Goal: Information Seeking & Learning: Check status

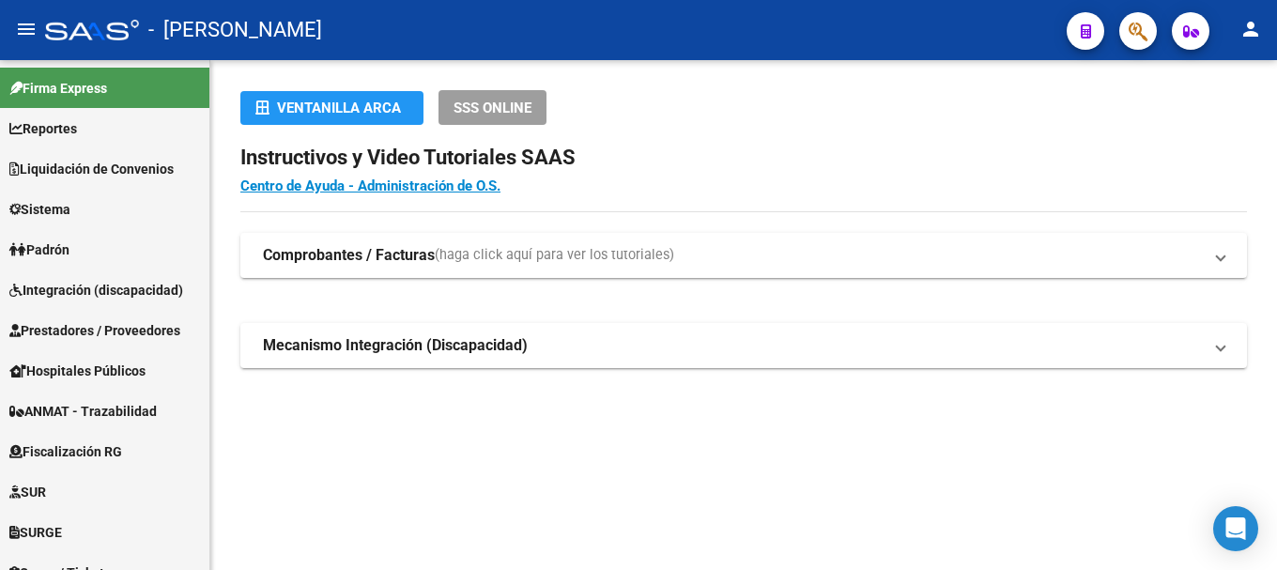
click at [1133, 27] on icon "button" at bounding box center [1137, 32] width 19 height 22
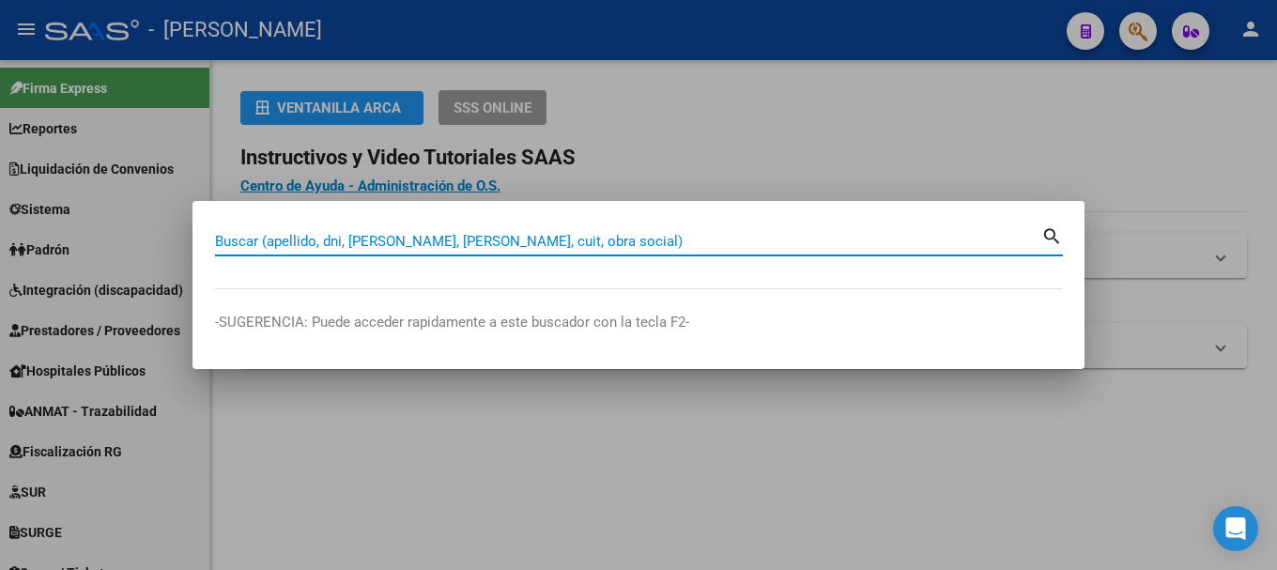
paste input "33692558"
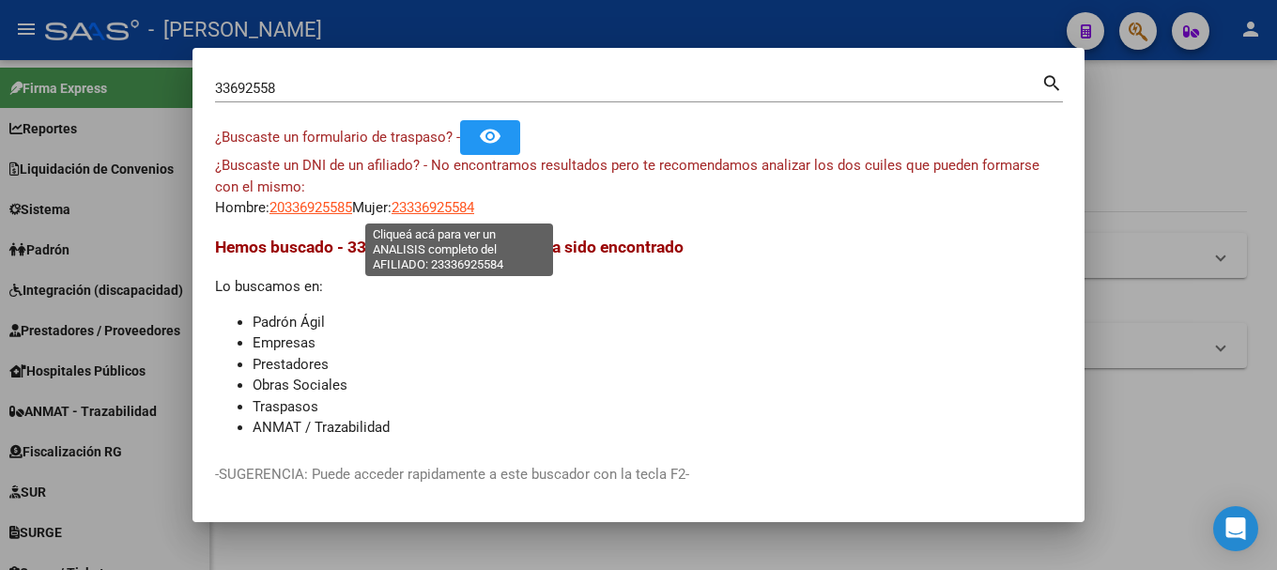
click at [466, 208] on span "23336925584" at bounding box center [432, 207] width 83 height 17
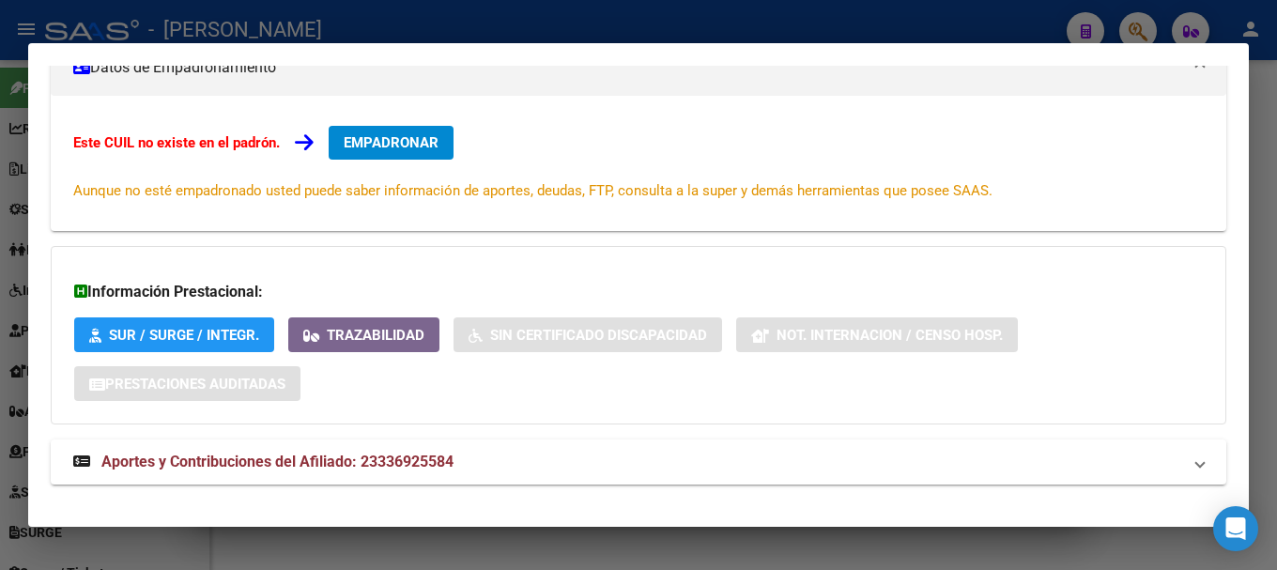
scroll to position [308, 0]
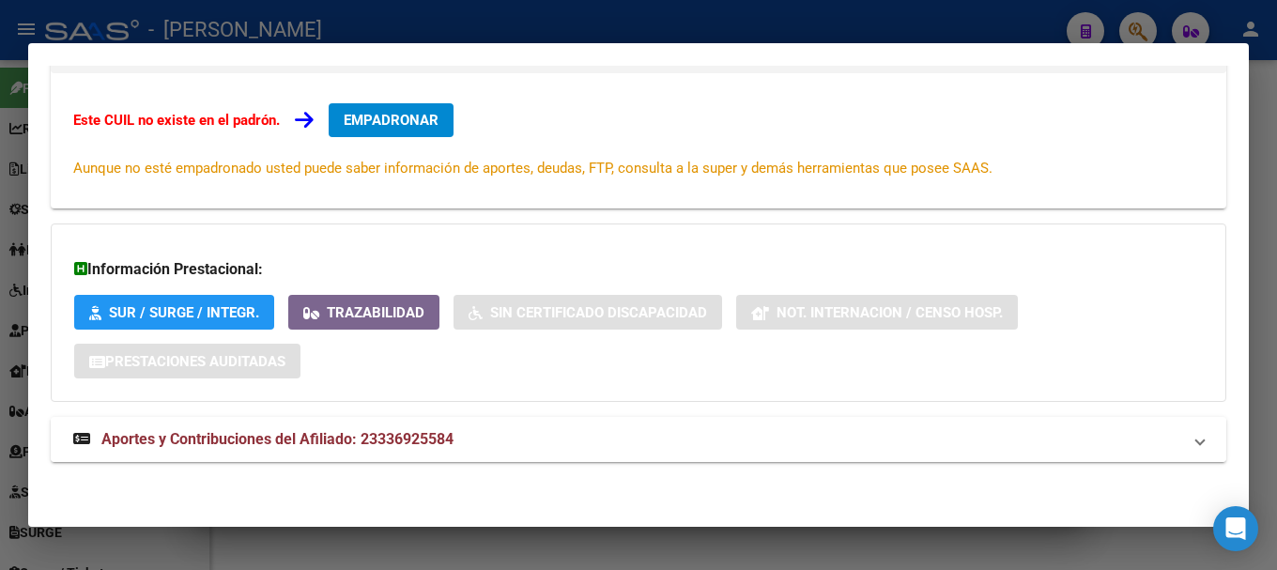
click at [486, 421] on mat-expansion-panel-header "Aportes y Contribuciones del Afiliado: 23336925584" at bounding box center [638, 439] width 1175 height 45
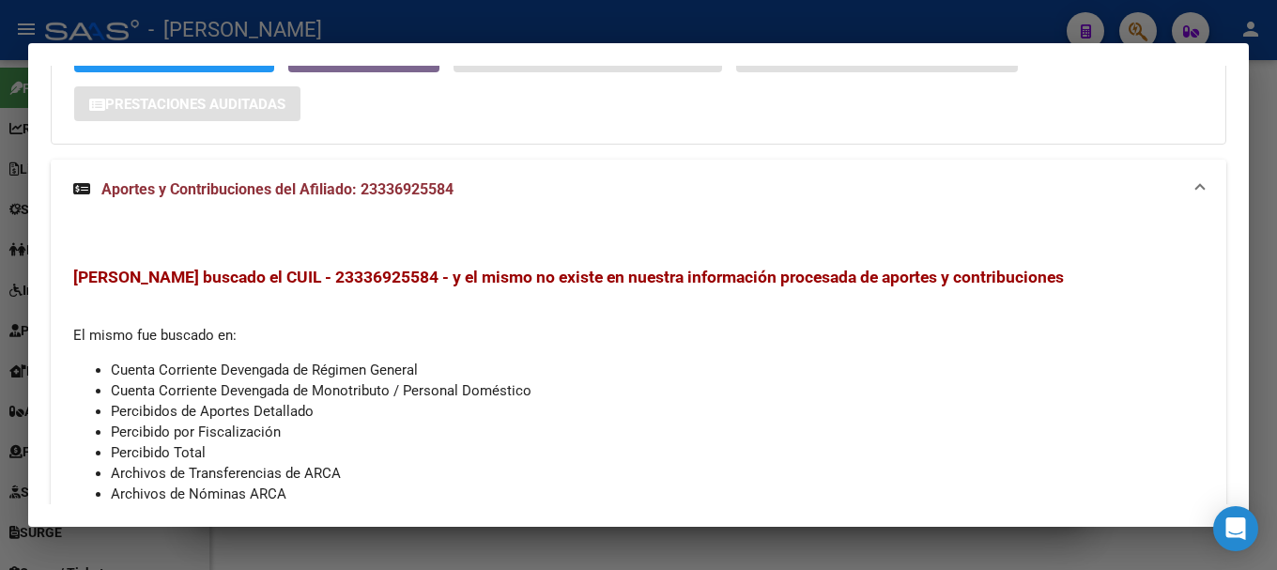
scroll to position [694, 0]
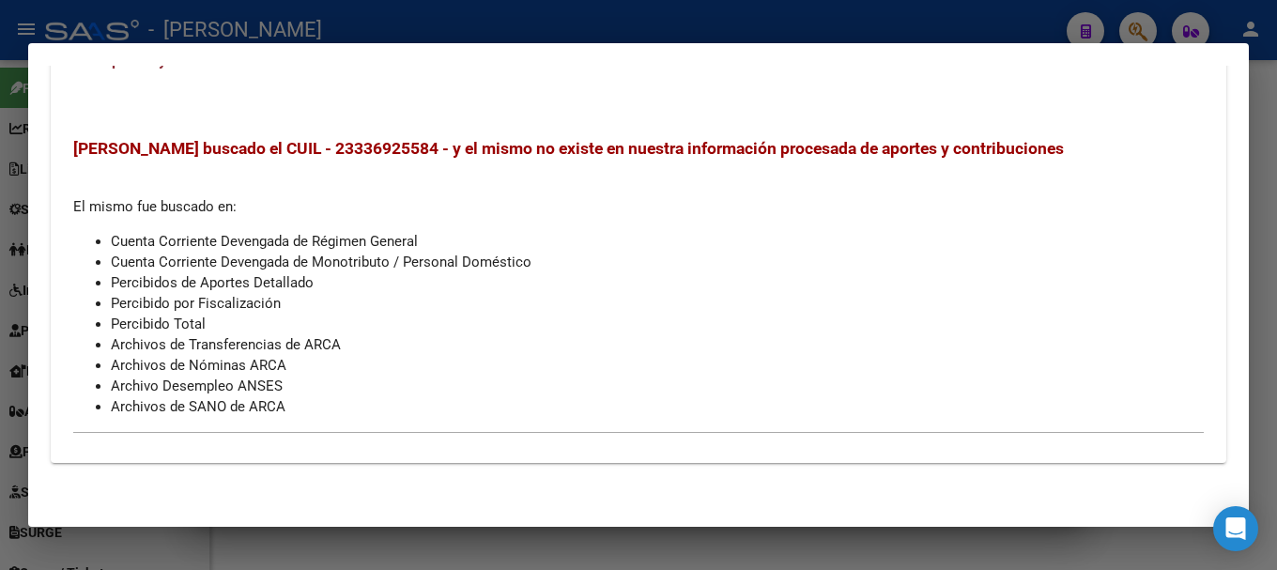
click at [751, 24] on div at bounding box center [638, 285] width 1277 height 570
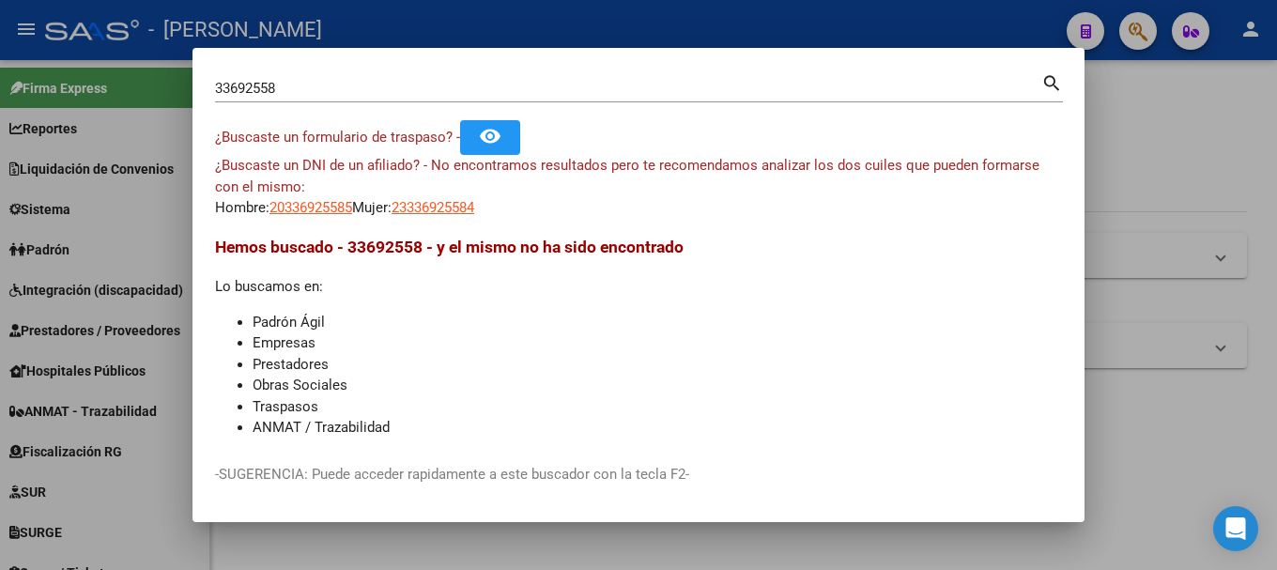
click at [405, 90] on input "33692558" at bounding box center [628, 88] width 826 height 17
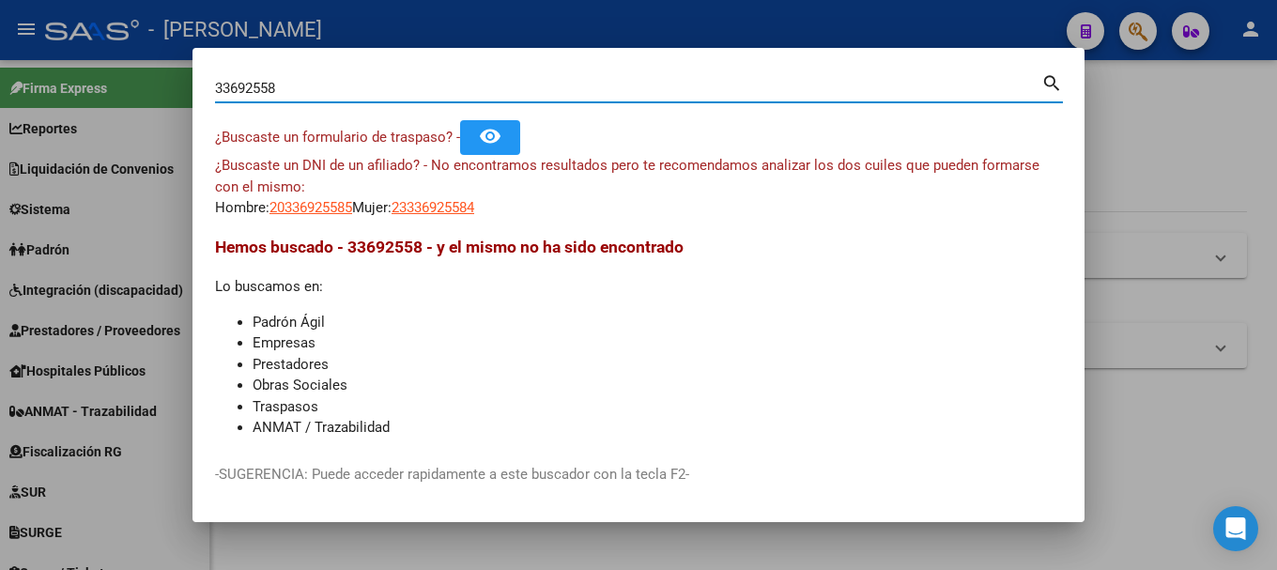
click at [405, 90] on input "33692558" at bounding box center [628, 88] width 826 height 17
paste input "40489786"
type input "40489786"
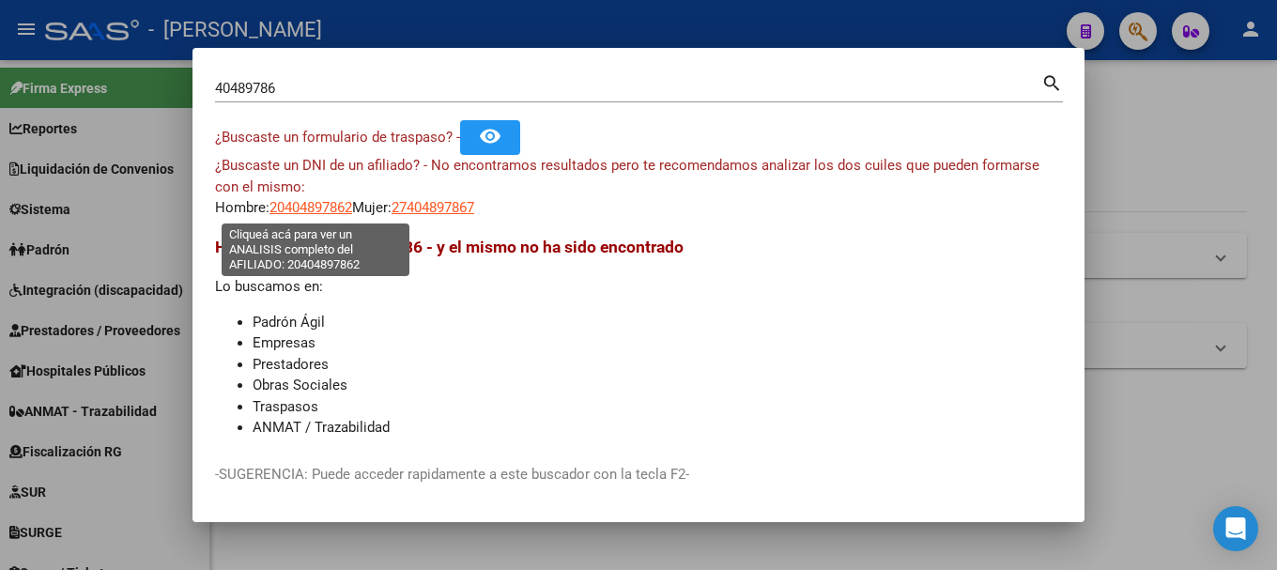
drag, startPoint x: 329, startPoint y: 199, endPoint x: 261, endPoint y: 421, distance: 231.6
click at [329, 198] on app-link-go-to "20404897862" at bounding box center [310, 208] width 83 height 22
click at [326, 205] on span "20404897862" at bounding box center [310, 207] width 83 height 17
type textarea "20404897862"
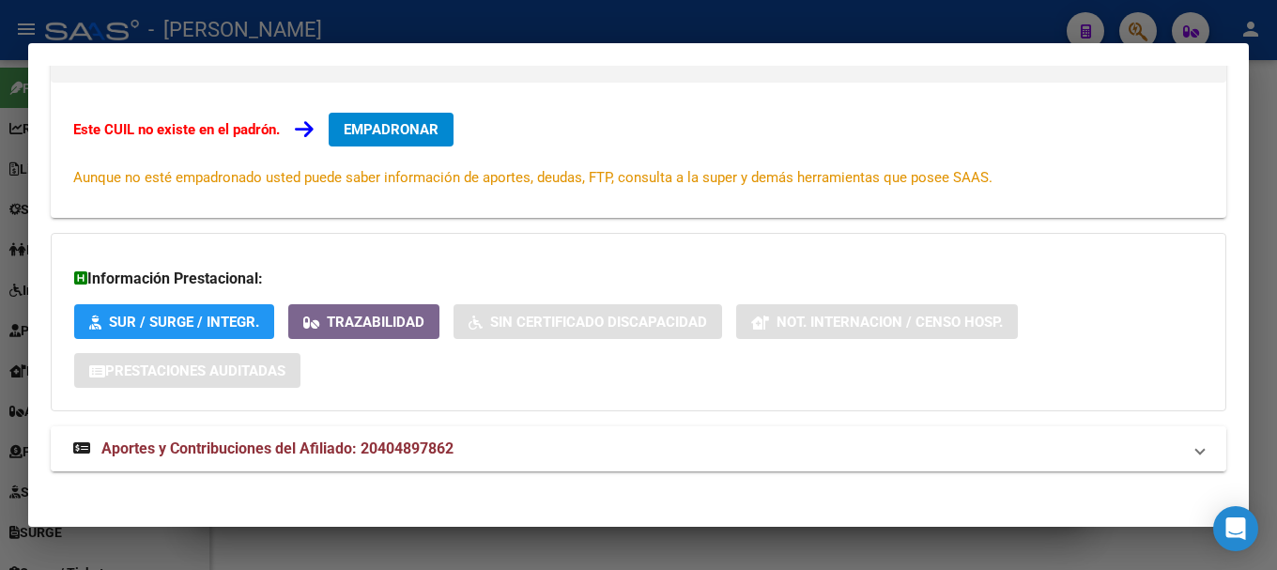
scroll to position [308, 0]
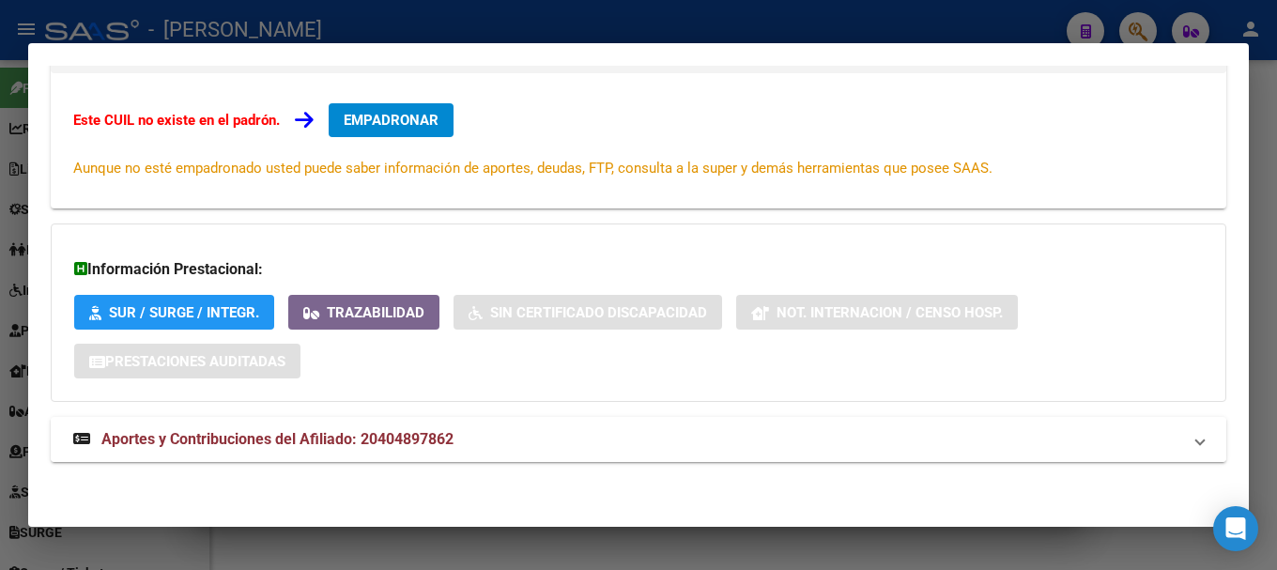
click at [314, 438] on span "Aportes y Contribuciones del Afiliado: 20404897862" at bounding box center [277, 439] width 352 height 18
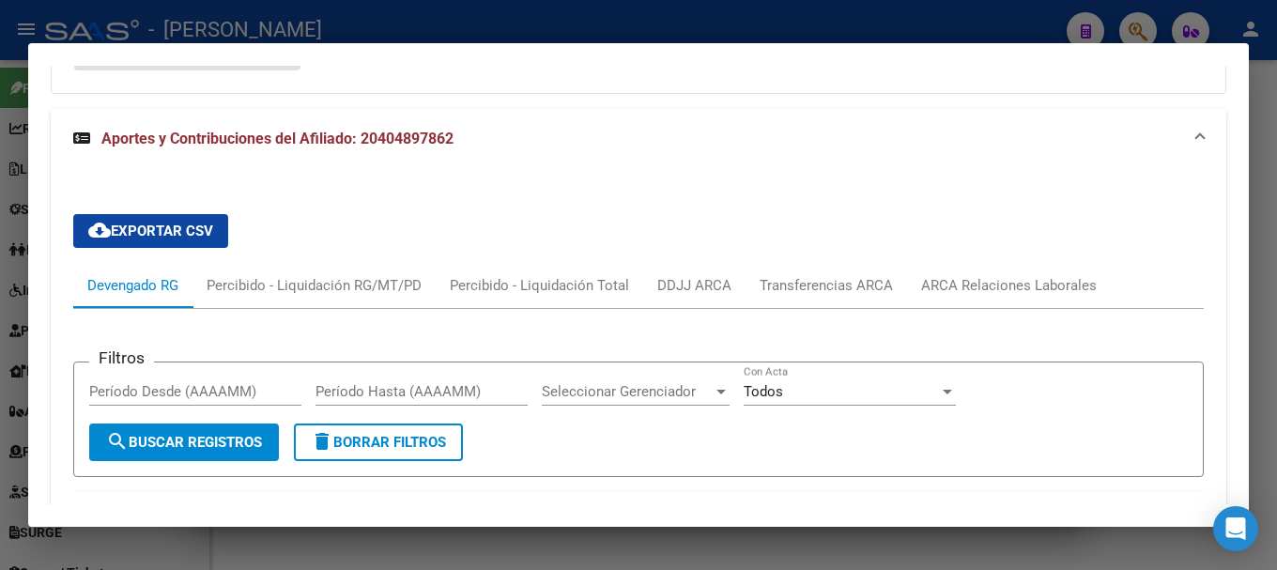
scroll to position [605, 0]
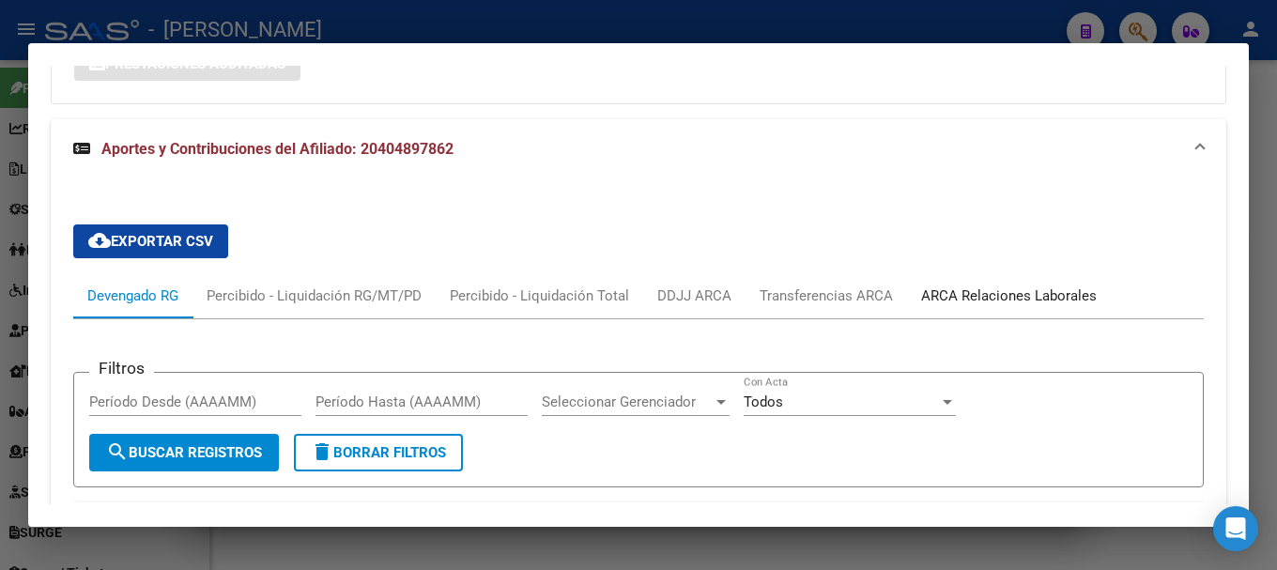
click at [1011, 306] on div "ARCA Relaciones Laborales" at bounding box center [1009, 295] width 176 height 21
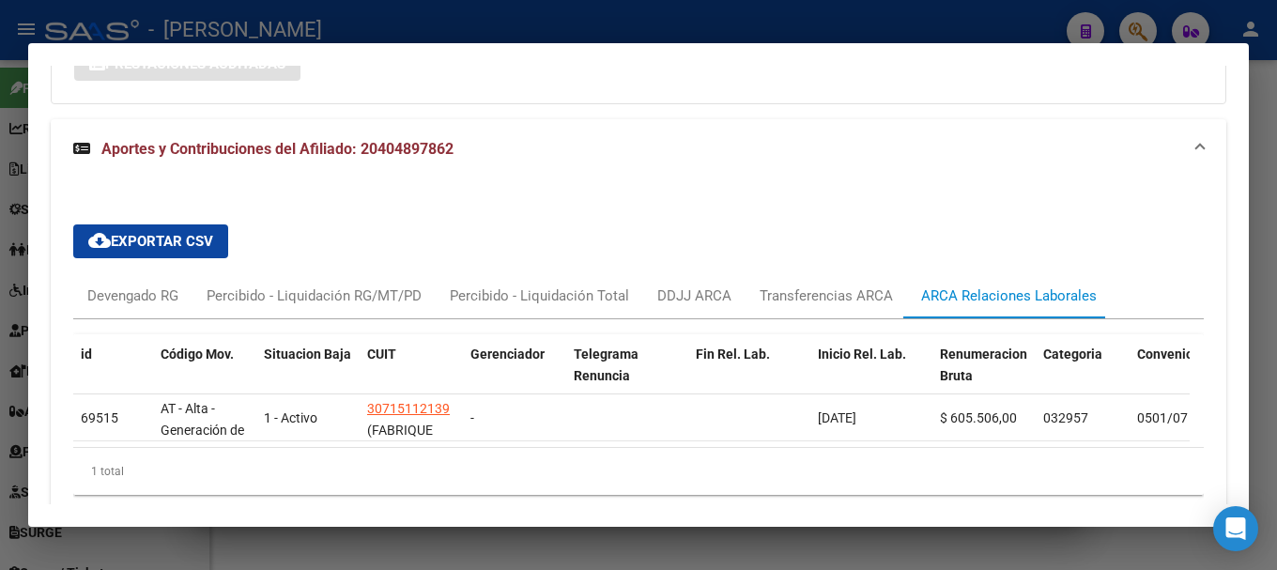
click at [417, 39] on div at bounding box center [638, 285] width 1277 height 570
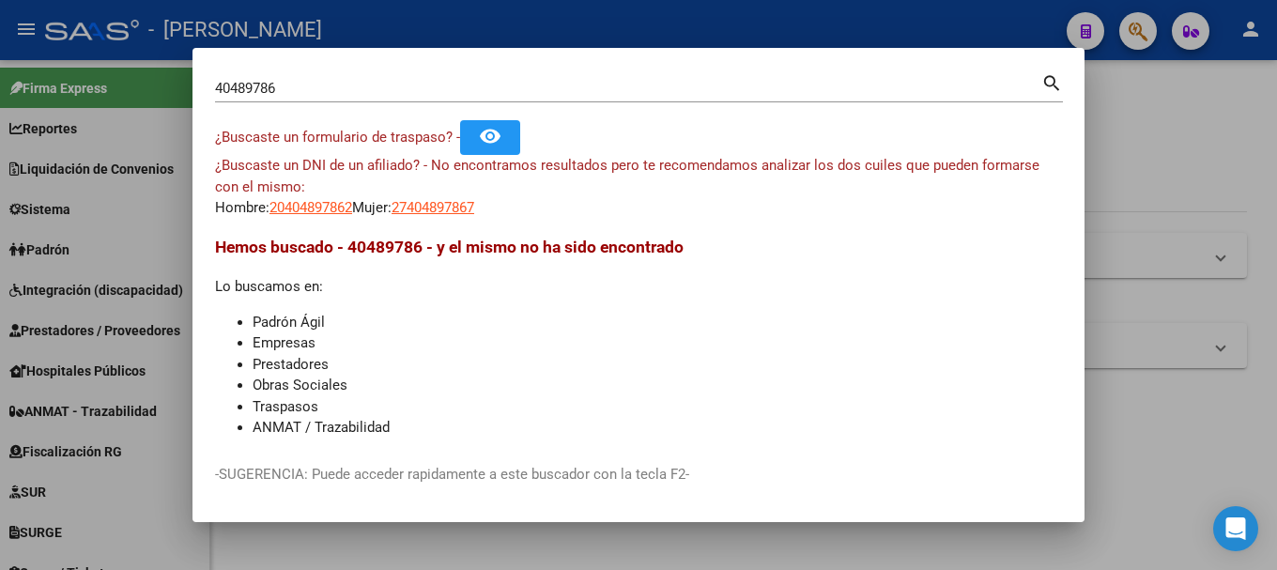
click at [355, 84] on input "40489786" at bounding box center [628, 88] width 826 height 17
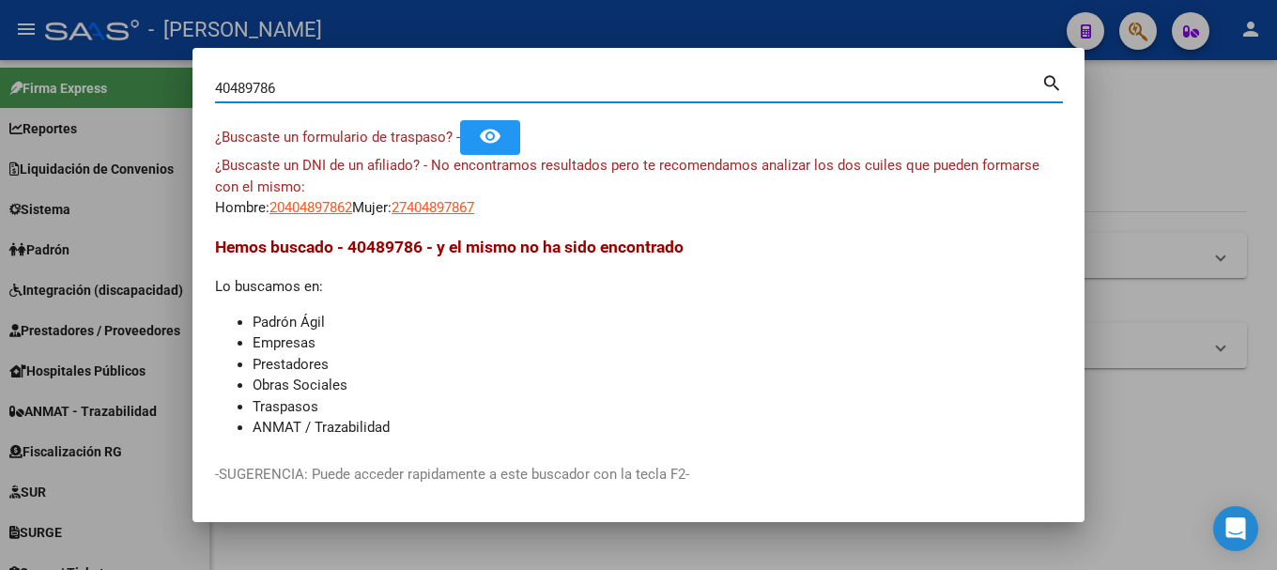
click at [355, 84] on input "40489786" at bounding box center [628, 88] width 826 height 17
paste input "27288295"
type input "27288295"
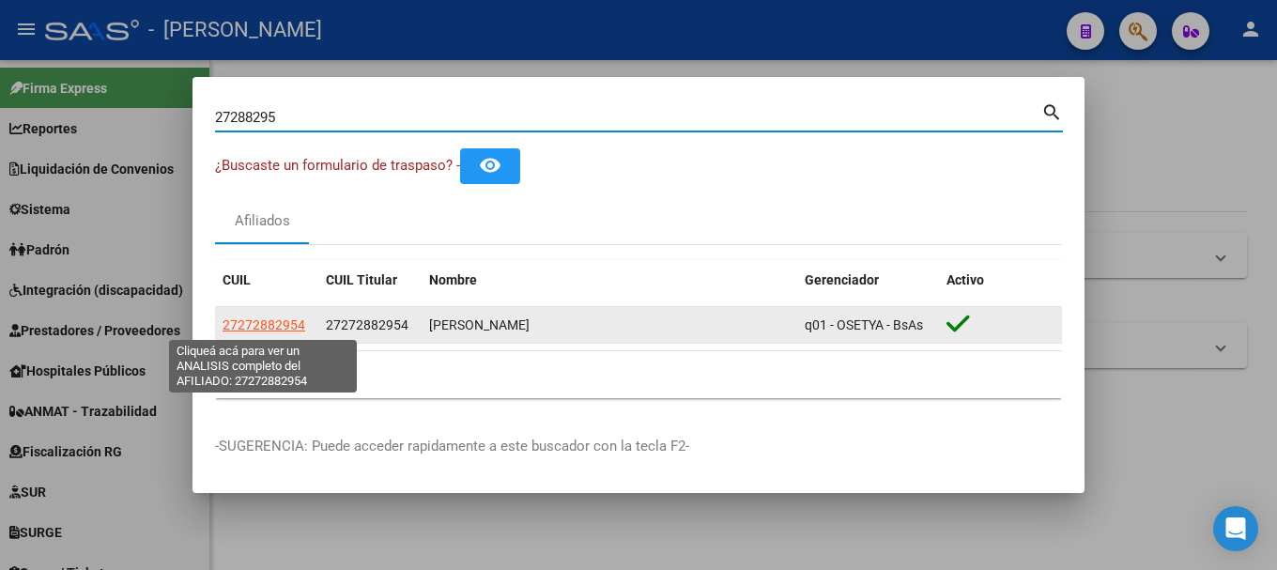
click at [271, 320] on span "27272882954" at bounding box center [263, 324] width 83 height 15
type textarea "27272882954"
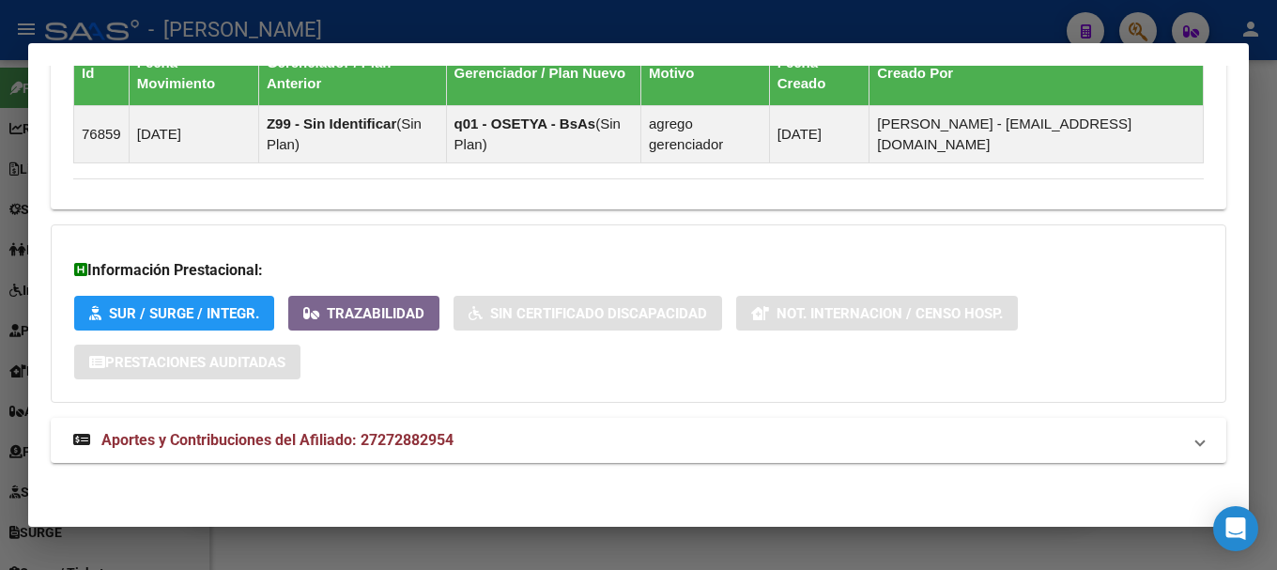
drag, startPoint x: 569, startPoint y: 430, endPoint x: 575, endPoint y: 383, distance: 47.4
click at [569, 429] on mat-panel-title "Aportes y Contribuciones del Afiliado: 27272882954" at bounding box center [627, 440] width 1108 height 23
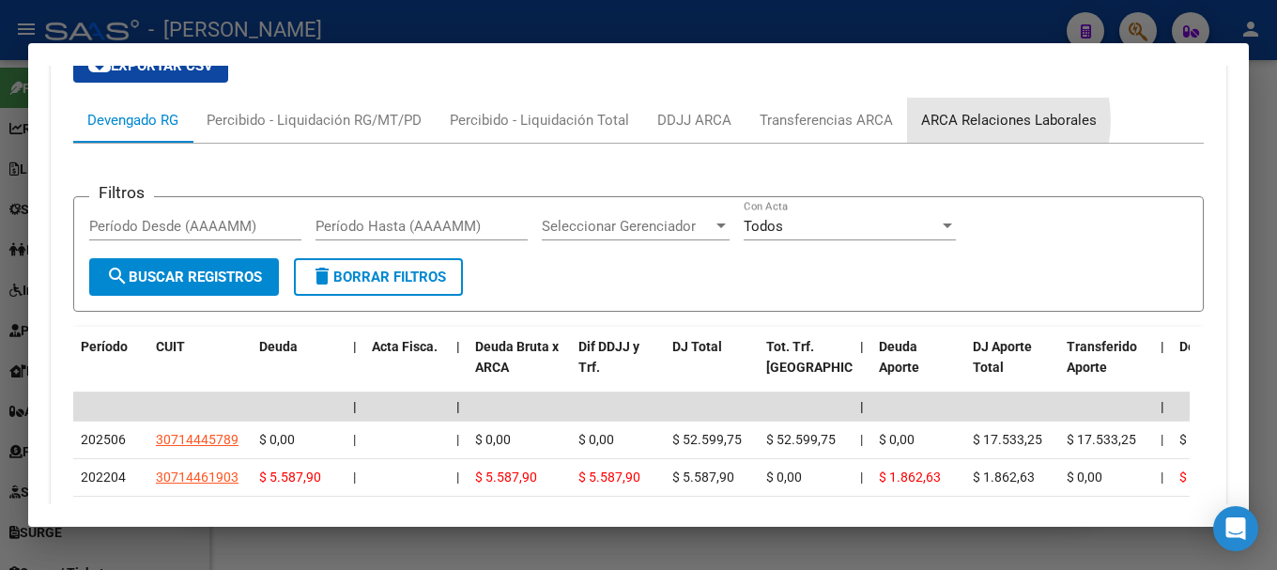
click at [967, 120] on div "ARCA Relaciones Laborales" at bounding box center [1009, 120] width 176 height 21
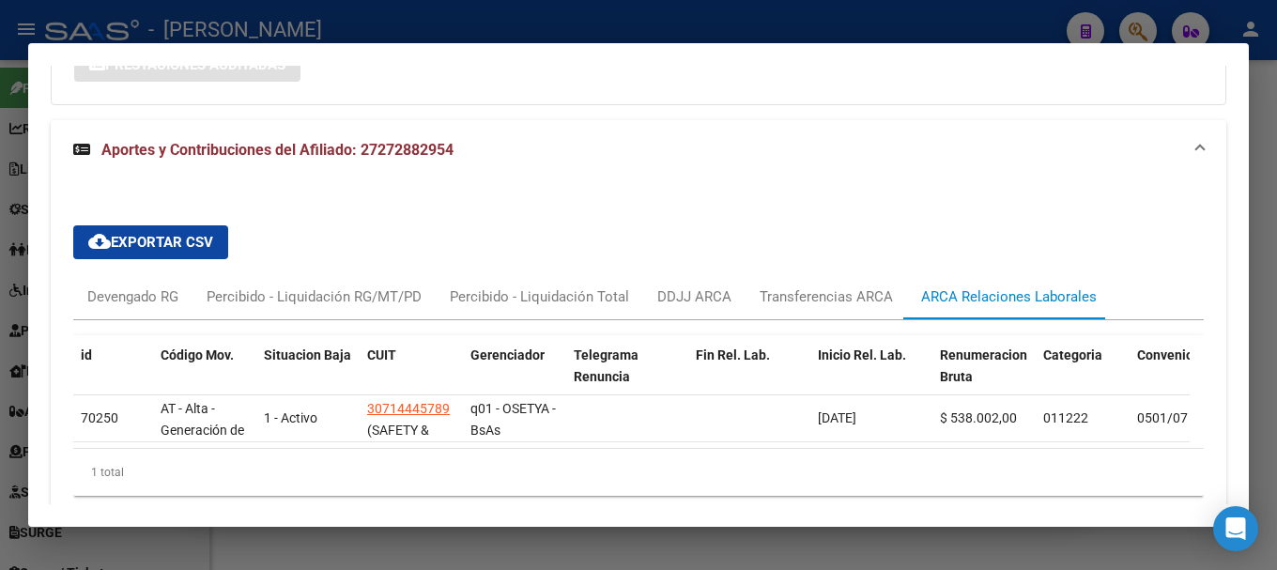
scroll to position [1578, 0]
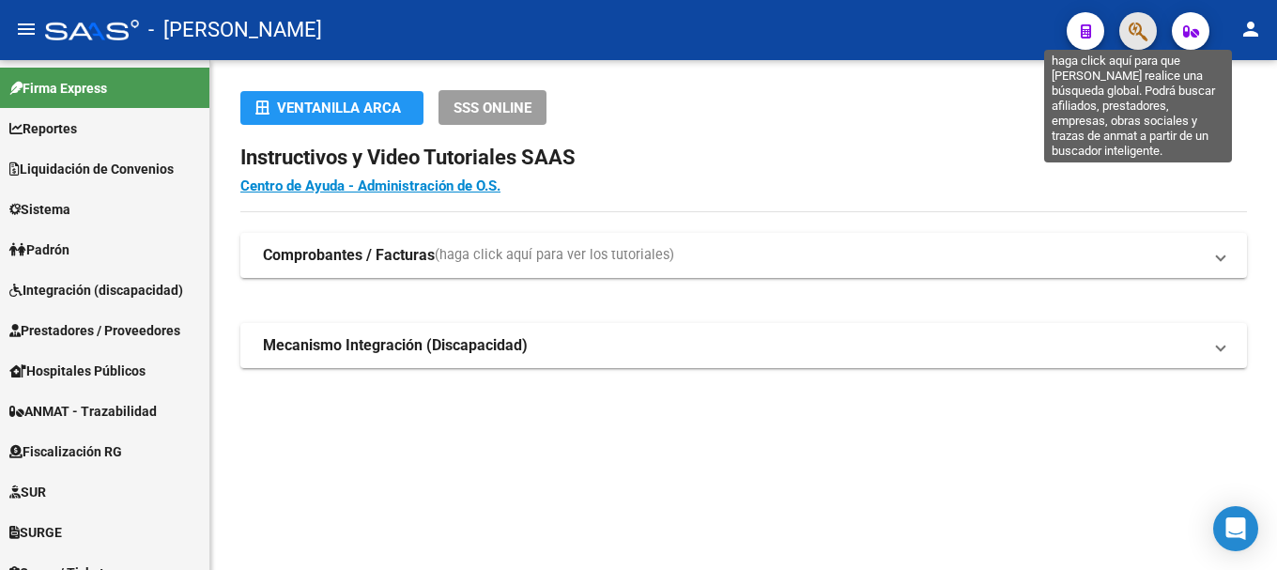
click at [1131, 42] on icon "button" at bounding box center [1137, 32] width 19 height 22
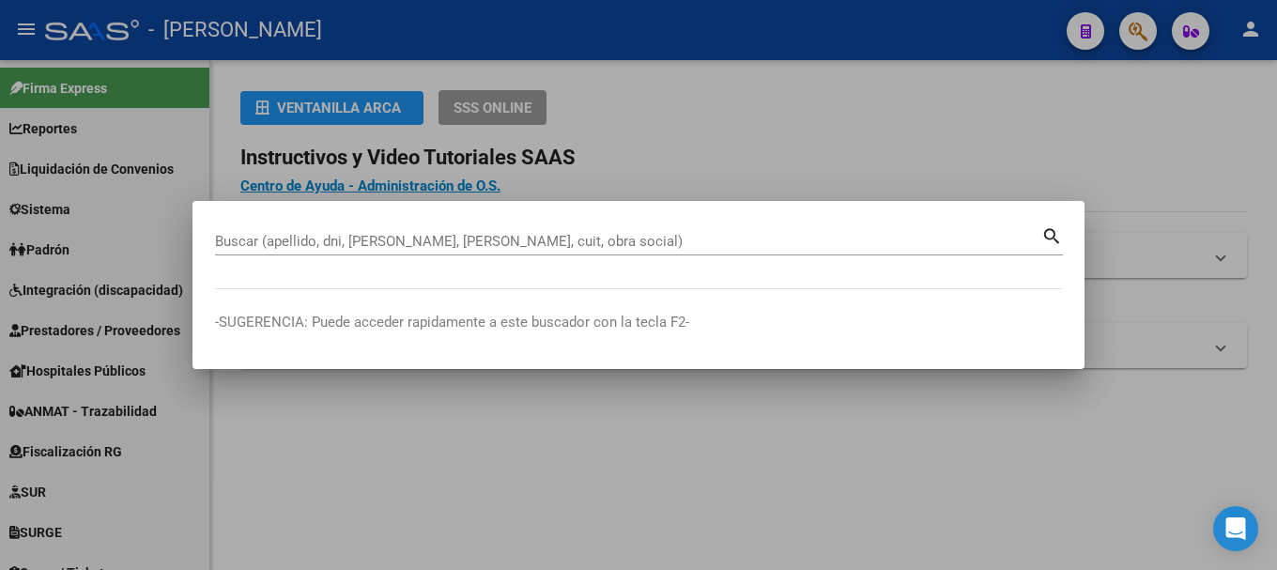
paste input "30458909"
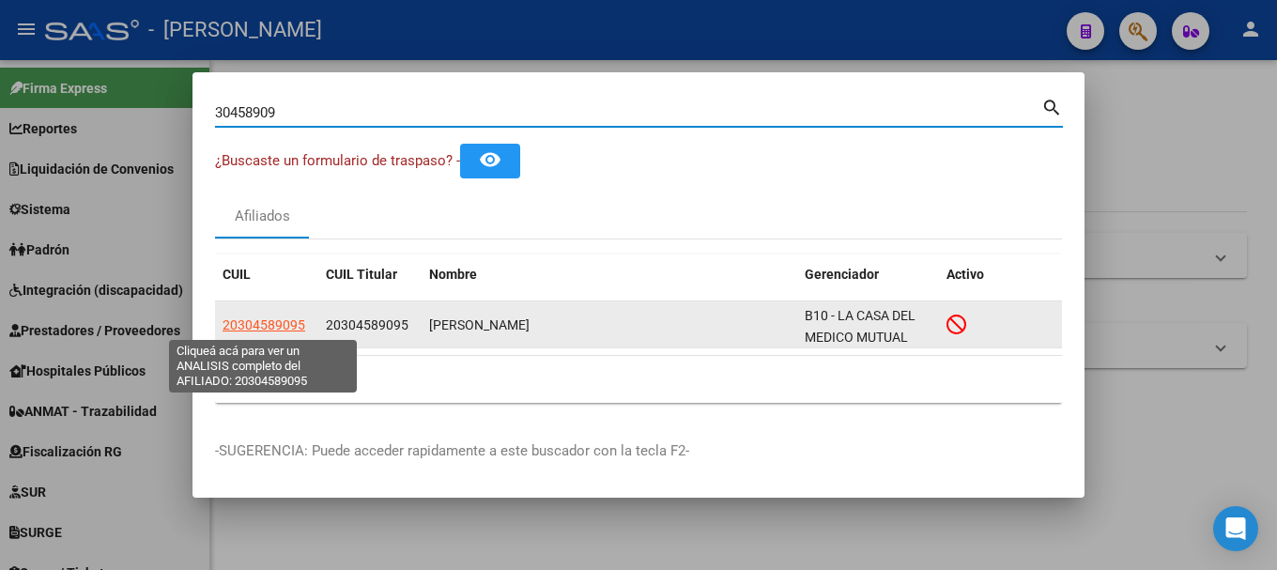
click at [266, 329] on span "20304589095" at bounding box center [263, 324] width 83 height 15
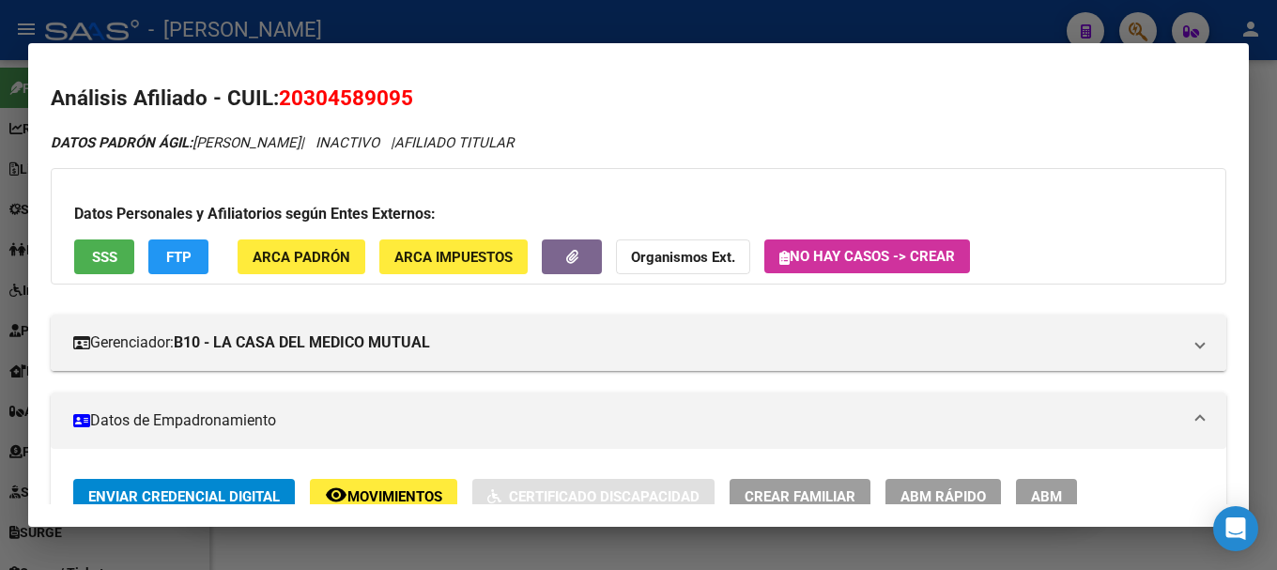
scroll to position [334, 0]
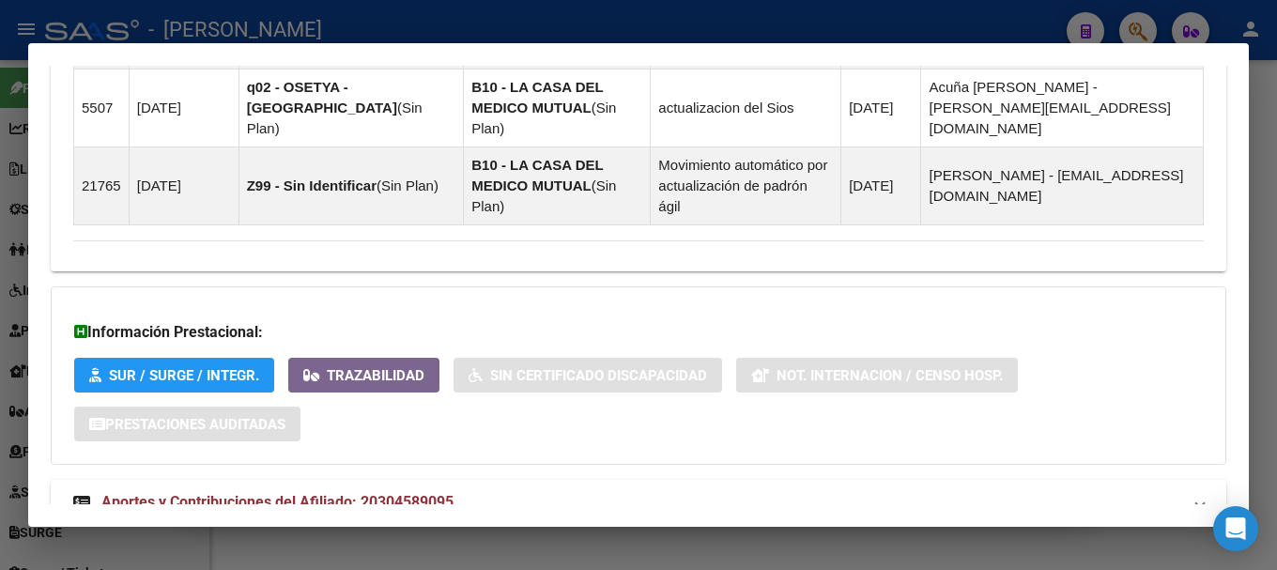
drag, startPoint x: 467, startPoint y: 442, endPoint x: 517, endPoint y: 404, distance: 63.6
click at [467, 491] on mat-panel-title "Aportes y Contribuciones del Afiliado: 20304589095" at bounding box center [627, 502] width 1108 height 23
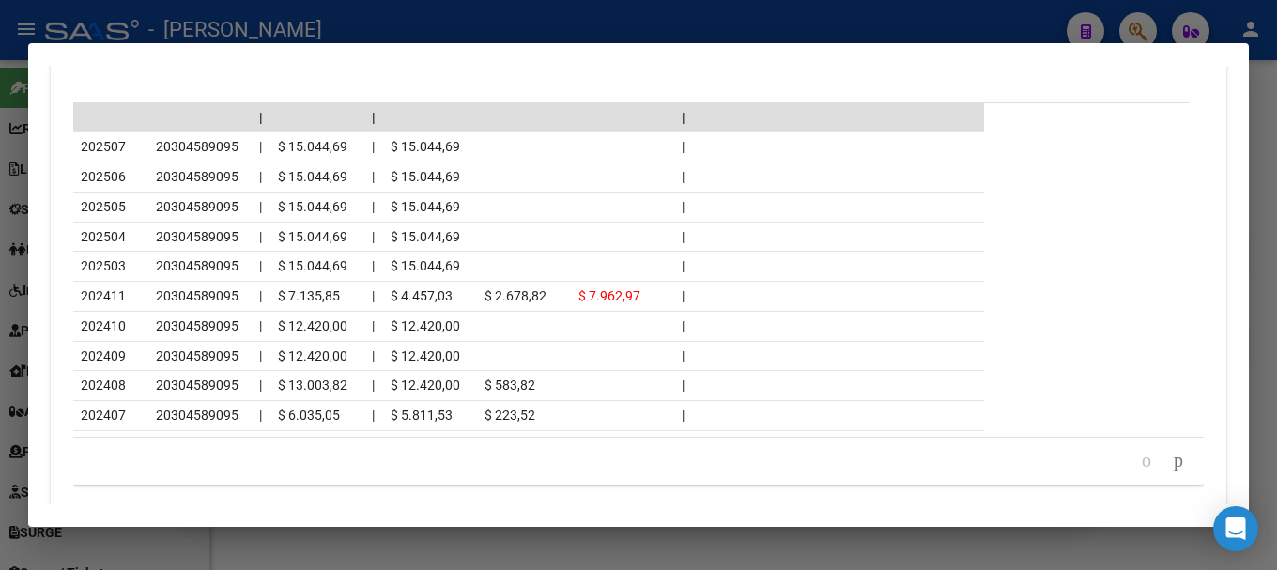
scroll to position [2193, 0]
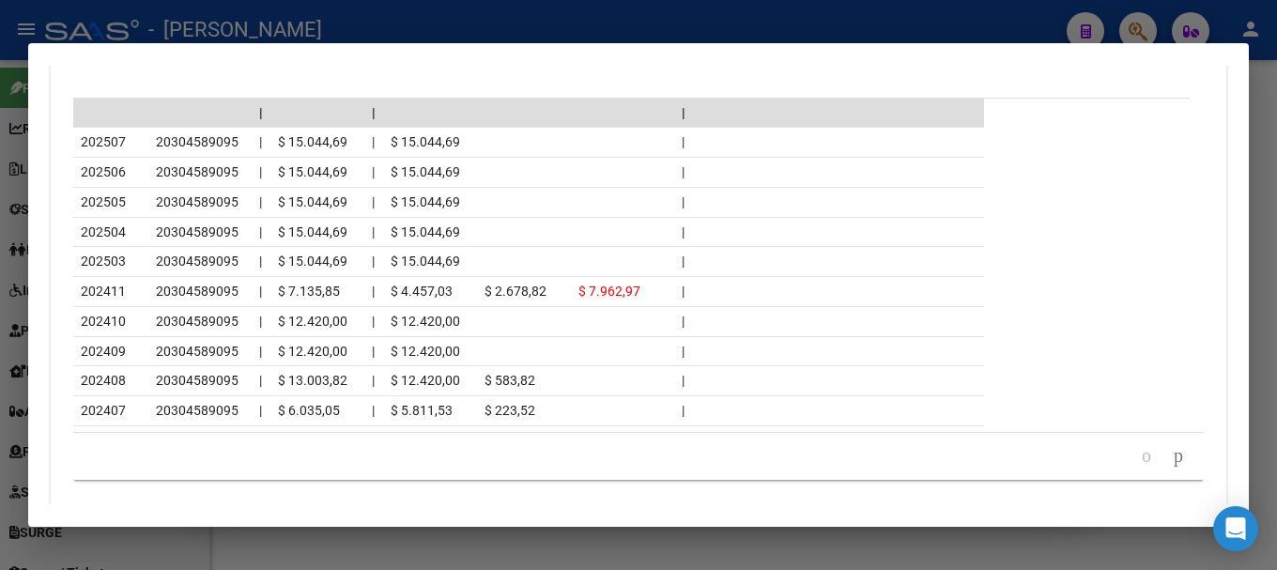
click at [479, 26] on div at bounding box center [638, 285] width 1277 height 570
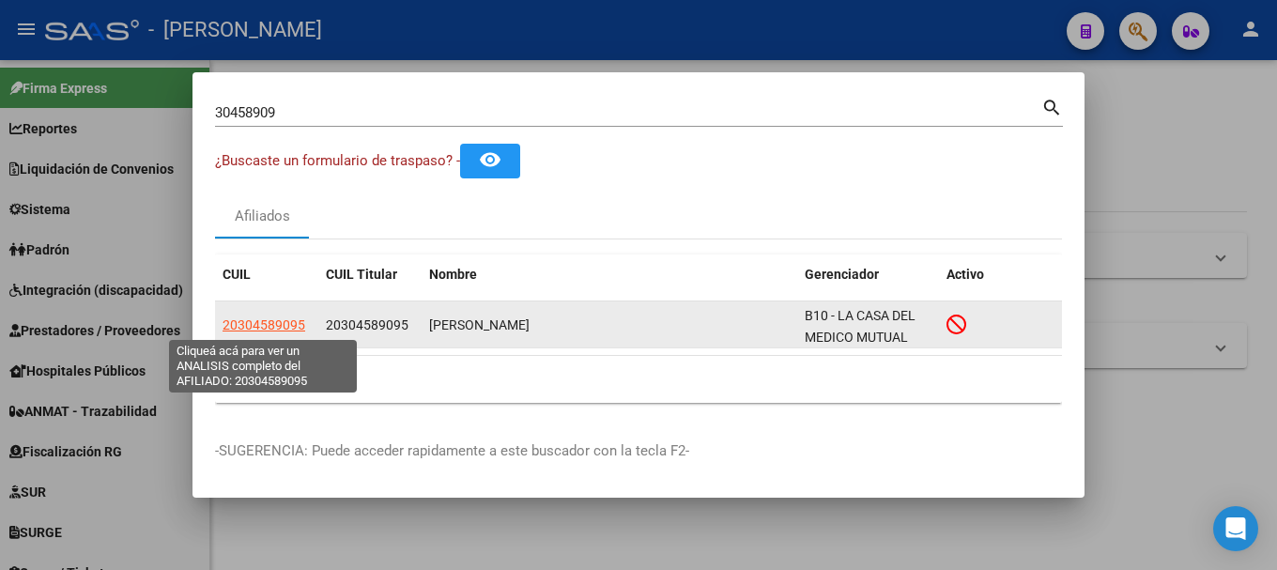
click at [281, 328] on span "20304589095" at bounding box center [263, 324] width 83 height 15
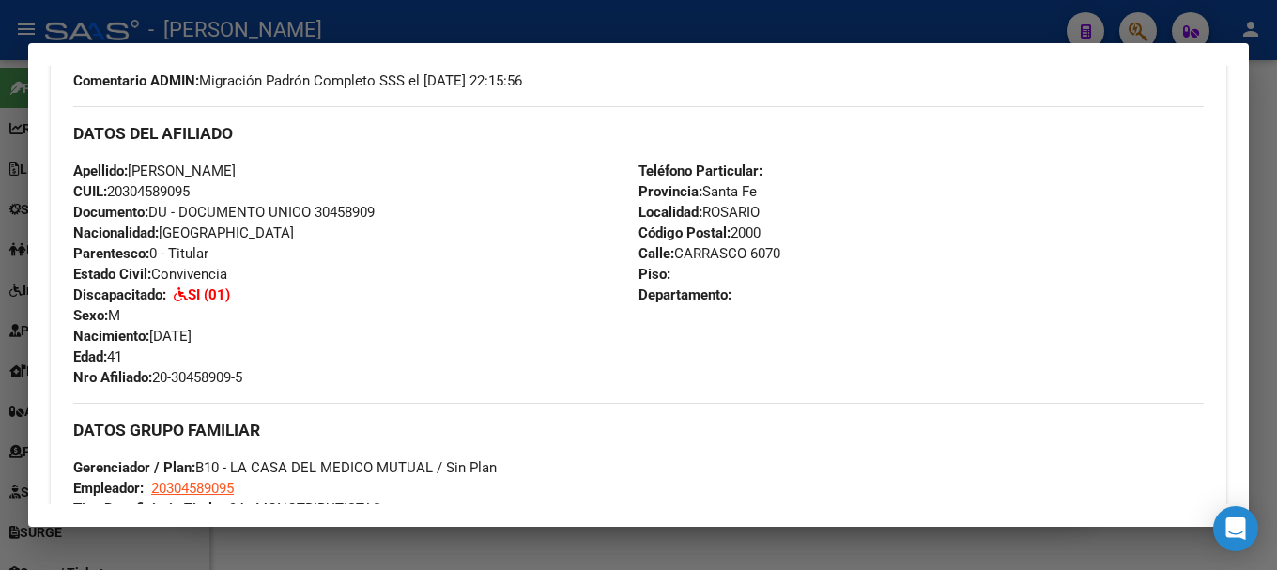
scroll to position [375, 0]
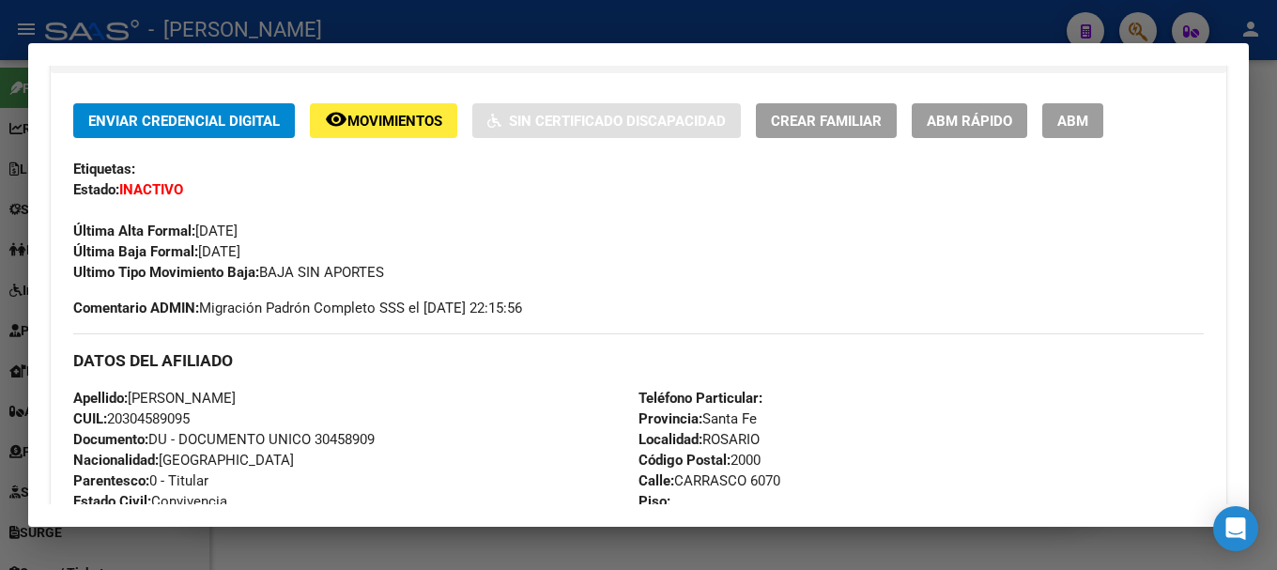
click at [489, 4] on div at bounding box center [638, 285] width 1277 height 570
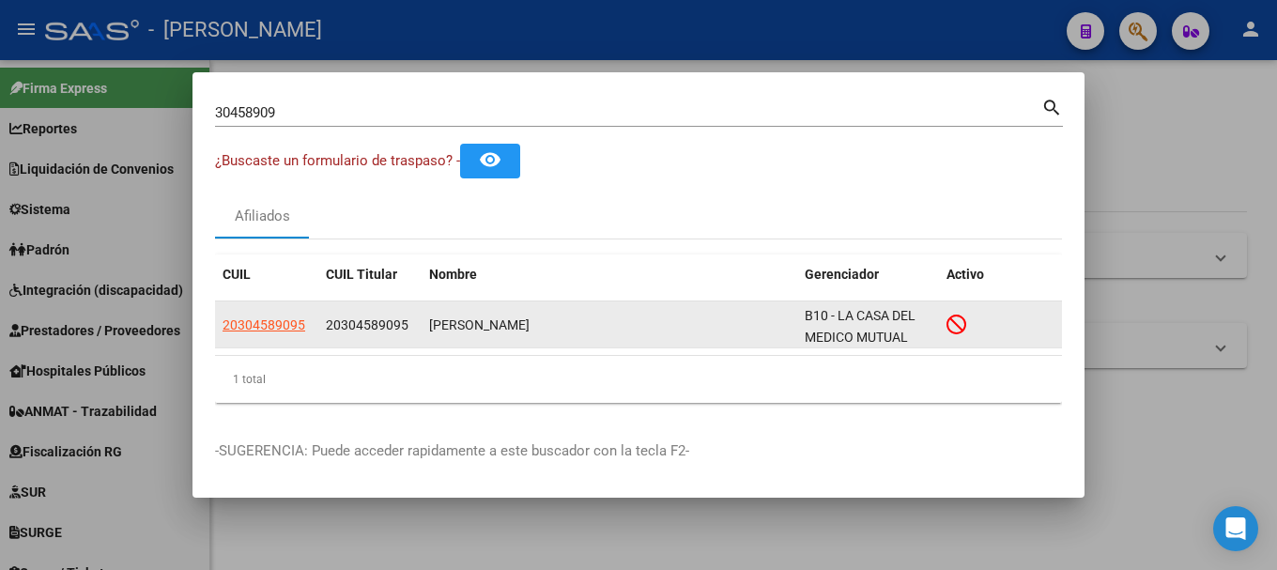
drag, startPoint x: 341, startPoint y: 329, endPoint x: 398, endPoint y: 333, distance: 57.4
click at [398, 333] on div "20304589095" at bounding box center [370, 325] width 88 height 22
copy span "30458909"
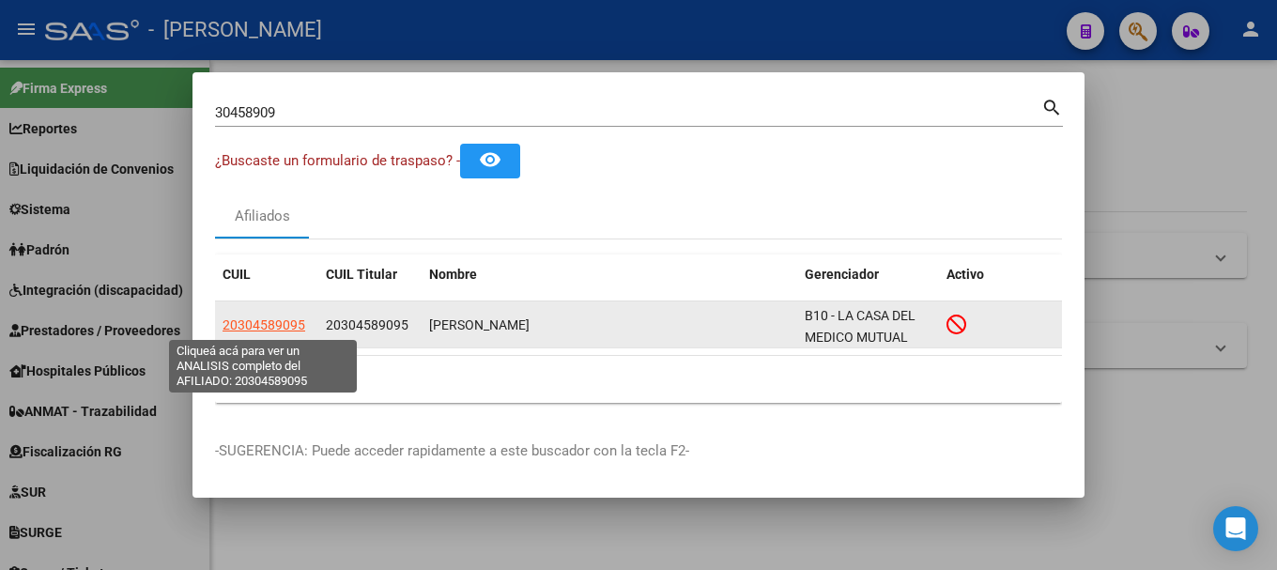
click at [276, 325] on span "20304589095" at bounding box center [263, 324] width 83 height 15
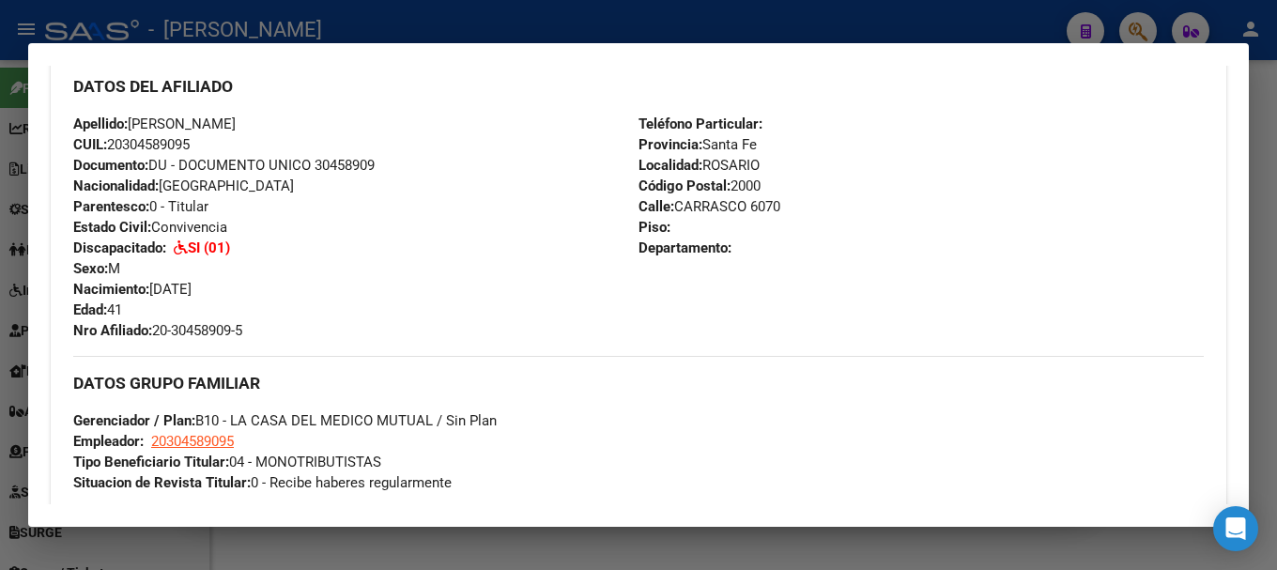
scroll to position [599, 0]
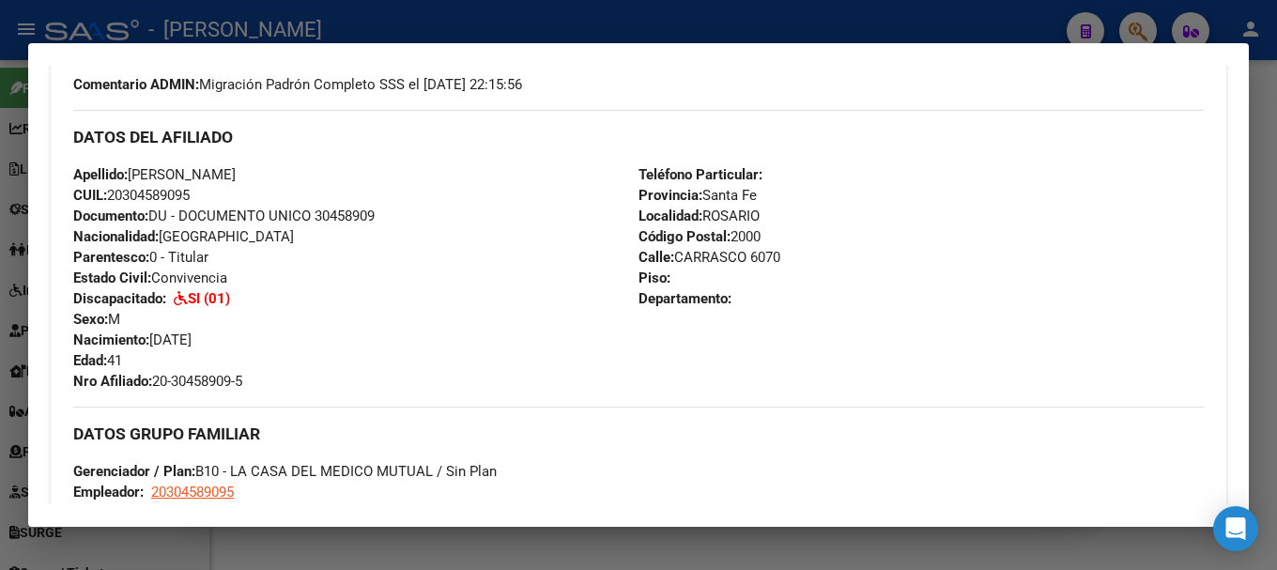
drag, startPoint x: 155, startPoint y: 343, endPoint x: 345, endPoint y: 345, distance: 190.6
click at [345, 345] on div "Apellido: GONZALO ALEJANDRO MENDOZA CUIL: 20304589095 Documento: DU - DOCUMENTO…" at bounding box center [355, 277] width 565 height 227
copy span "28/09/1983"
drag, startPoint x: 118, startPoint y: 298, endPoint x: 359, endPoint y: 298, distance: 240.3
click at [359, 298] on div "Apellido: GONZALO ALEJANDRO MENDOZA CUIL: 20304589095 Documento: DU - DOCUMENTO…" at bounding box center [355, 277] width 565 height 227
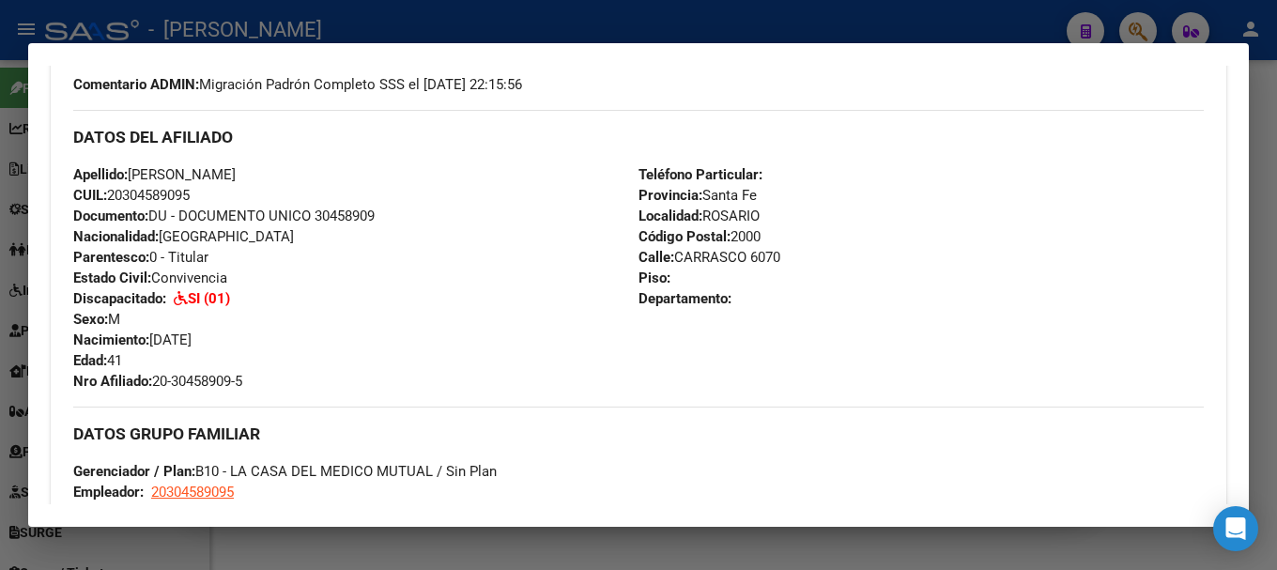
click at [359, 298] on div "Apellido: GONZALO ALEJANDRO MENDOZA CUIL: 20304589095 Documento: DU - DOCUMENTO…" at bounding box center [355, 277] width 565 height 227
click at [585, 22] on div at bounding box center [638, 285] width 1277 height 570
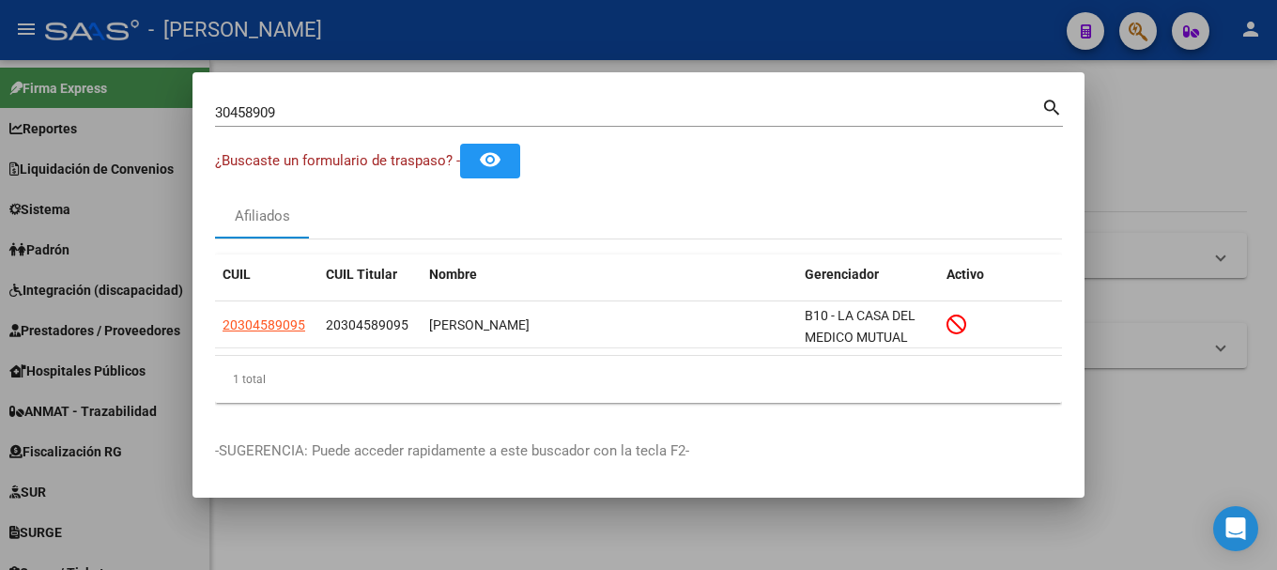
click at [449, 113] on input "30458909" at bounding box center [628, 112] width 826 height 17
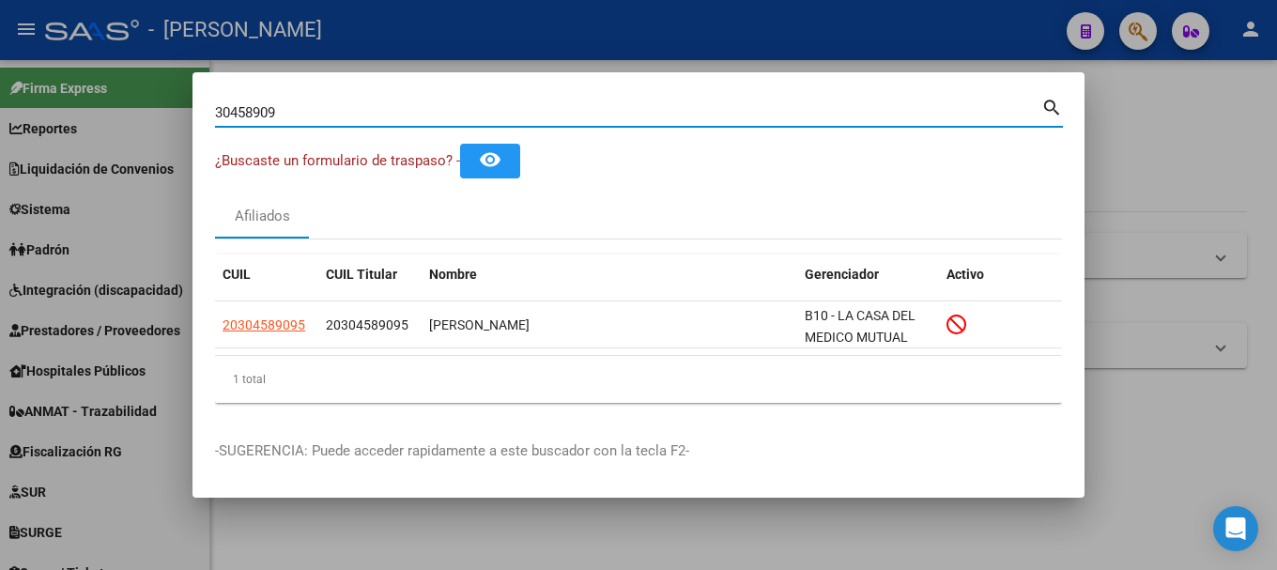
click at [449, 113] on input "30458909" at bounding box center [628, 112] width 826 height 17
paste input "24316772451"
type input "24316772451"
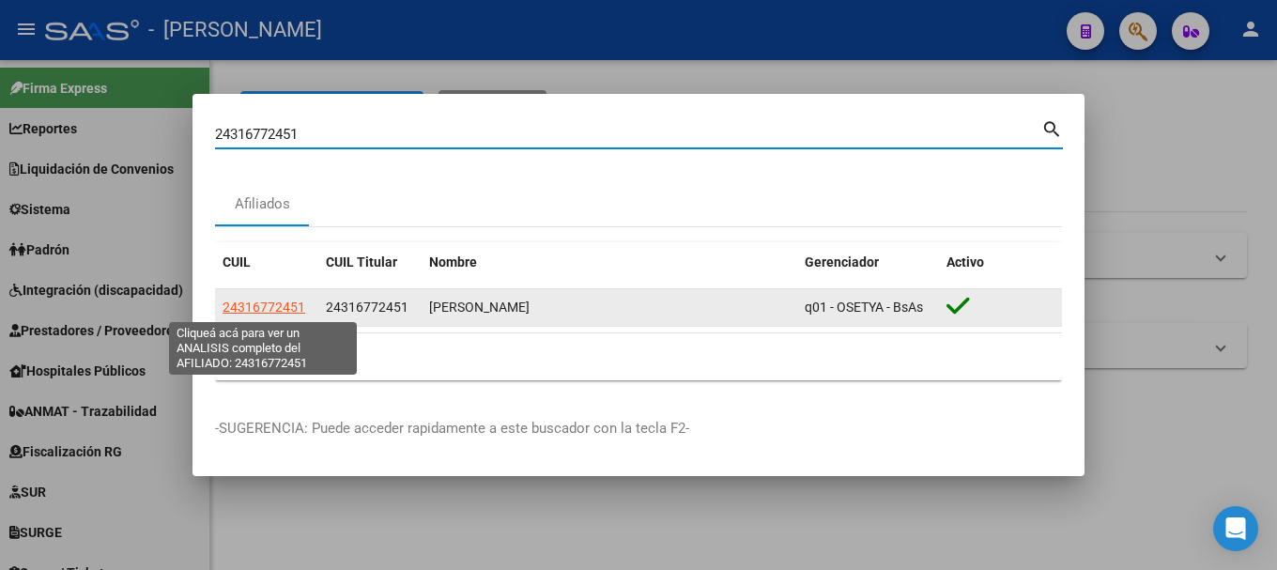
click at [287, 302] on span "24316772451" at bounding box center [263, 306] width 83 height 15
type textarea "24316772451"
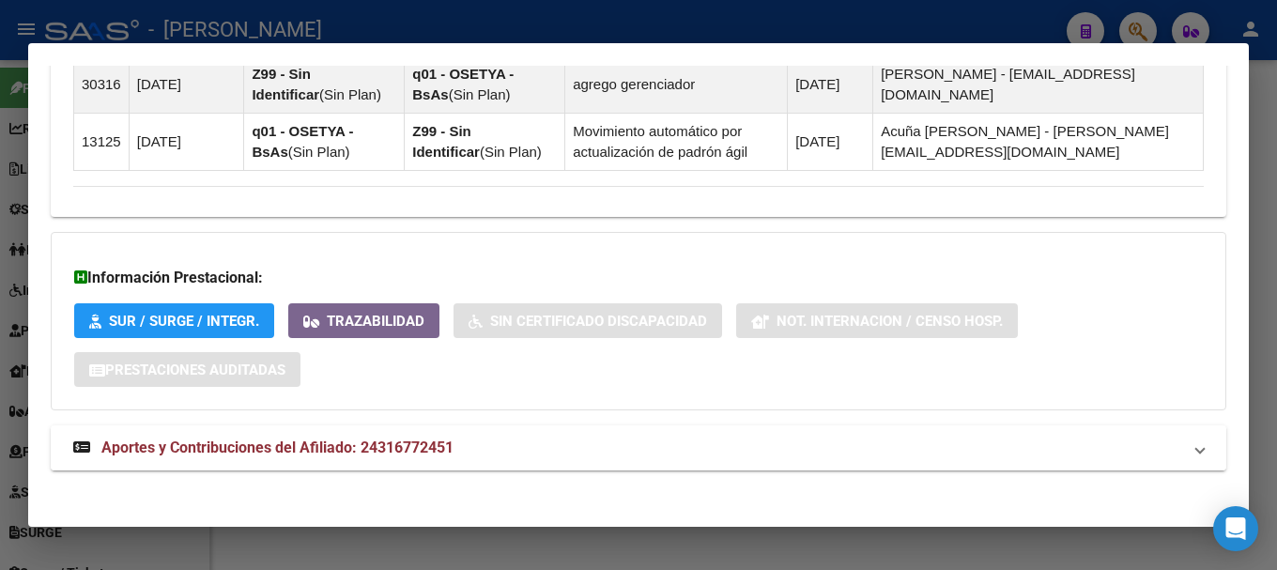
scroll to position [1499, 0]
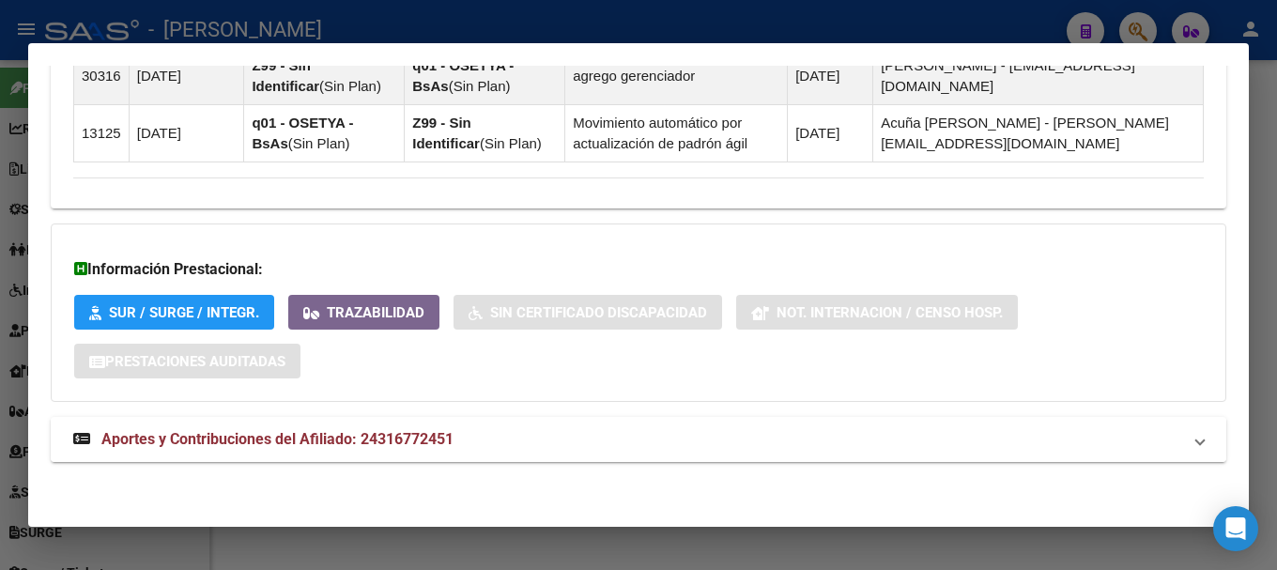
click at [727, 436] on mat-panel-title "Aportes y Contribuciones del Afiliado: 24316772451" at bounding box center [627, 439] width 1108 height 23
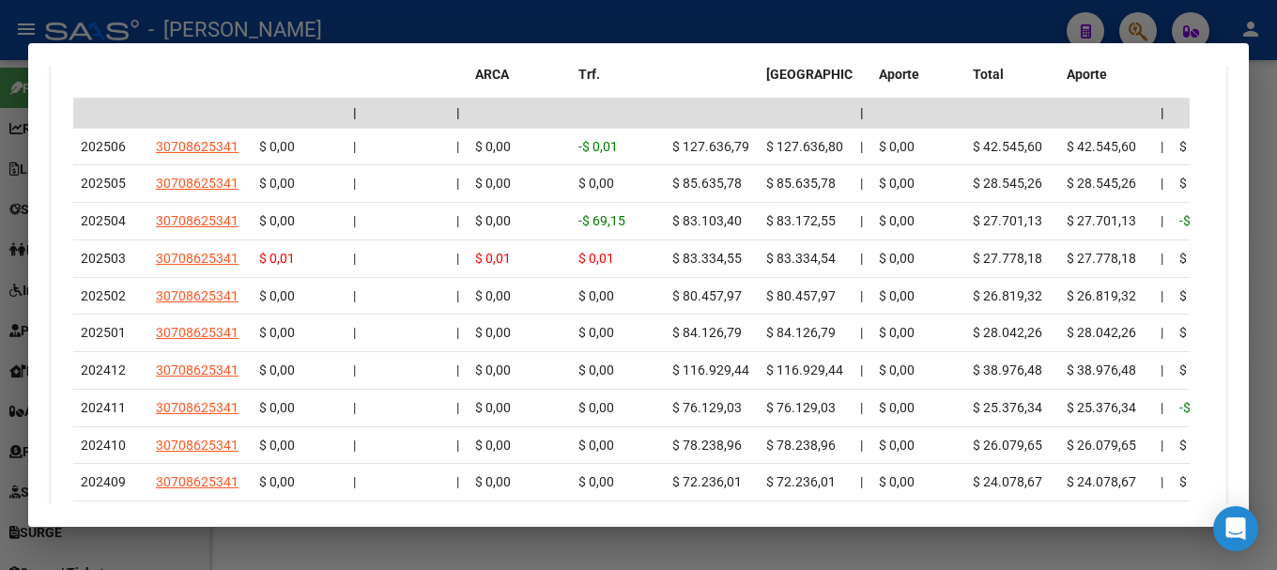
scroll to position [2427, 0]
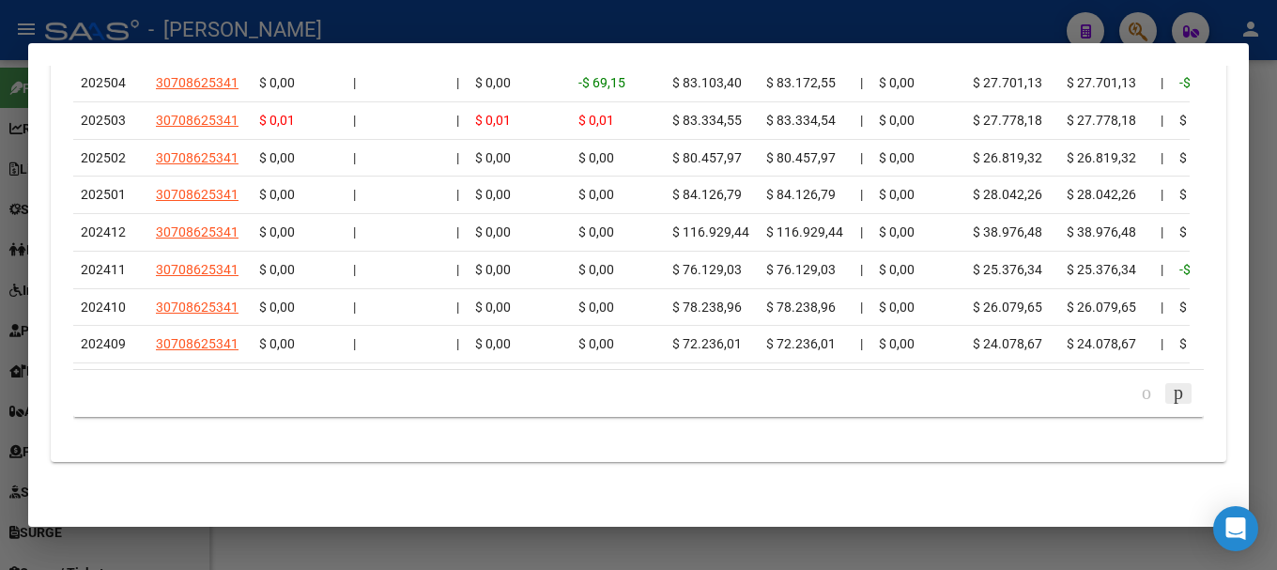
click at [1170, 399] on icon "go to next page" at bounding box center [1177, 392] width 15 height 23
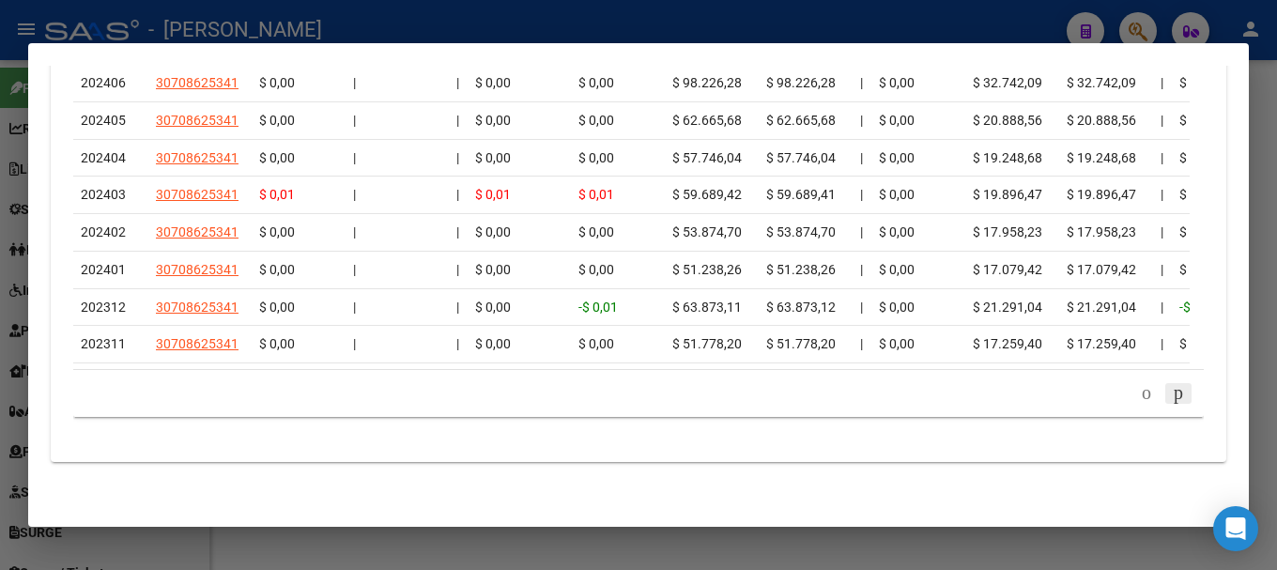
click at [1170, 399] on icon "go to next page" at bounding box center [1177, 392] width 15 height 23
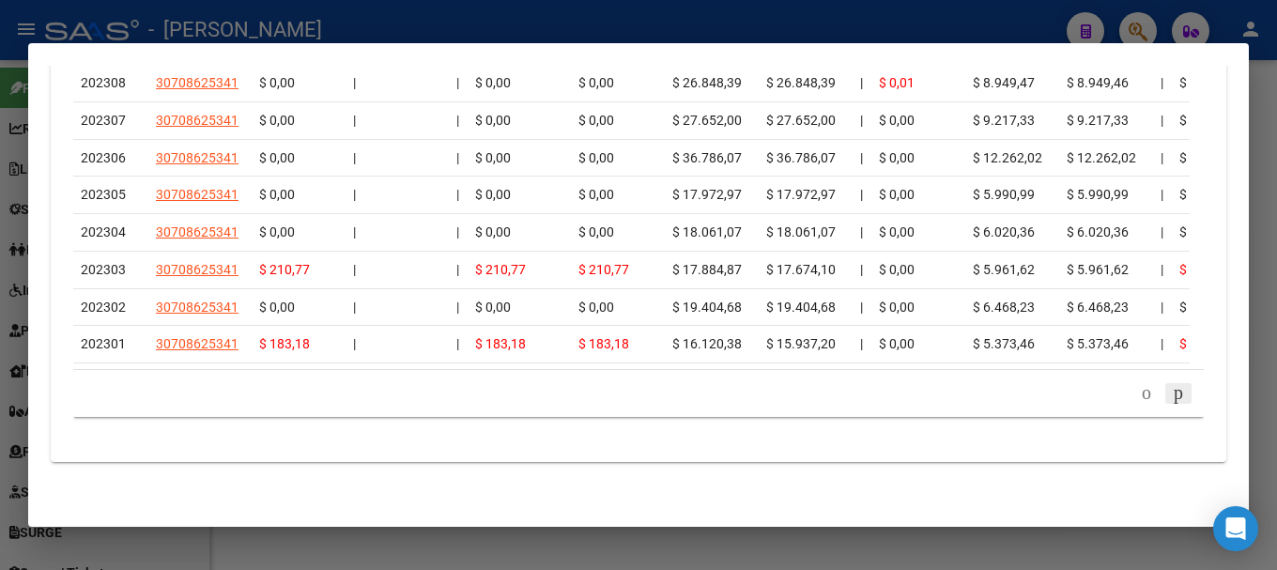
click at [1170, 399] on icon "go to next page" at bounding box center [1177, 392] width 15 height 23
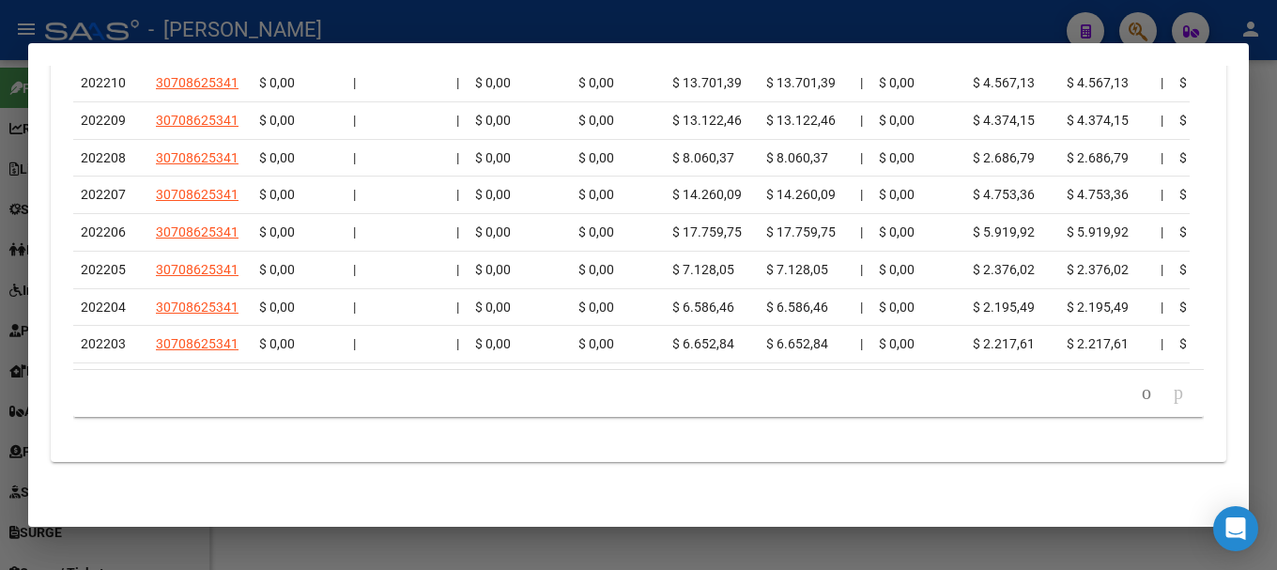
click at [1170, 399] on icon "go to next page" at bounding box center [1177, 392] width 15 height 23
